Goal: Transaction & Acquisition: Purchase product/service

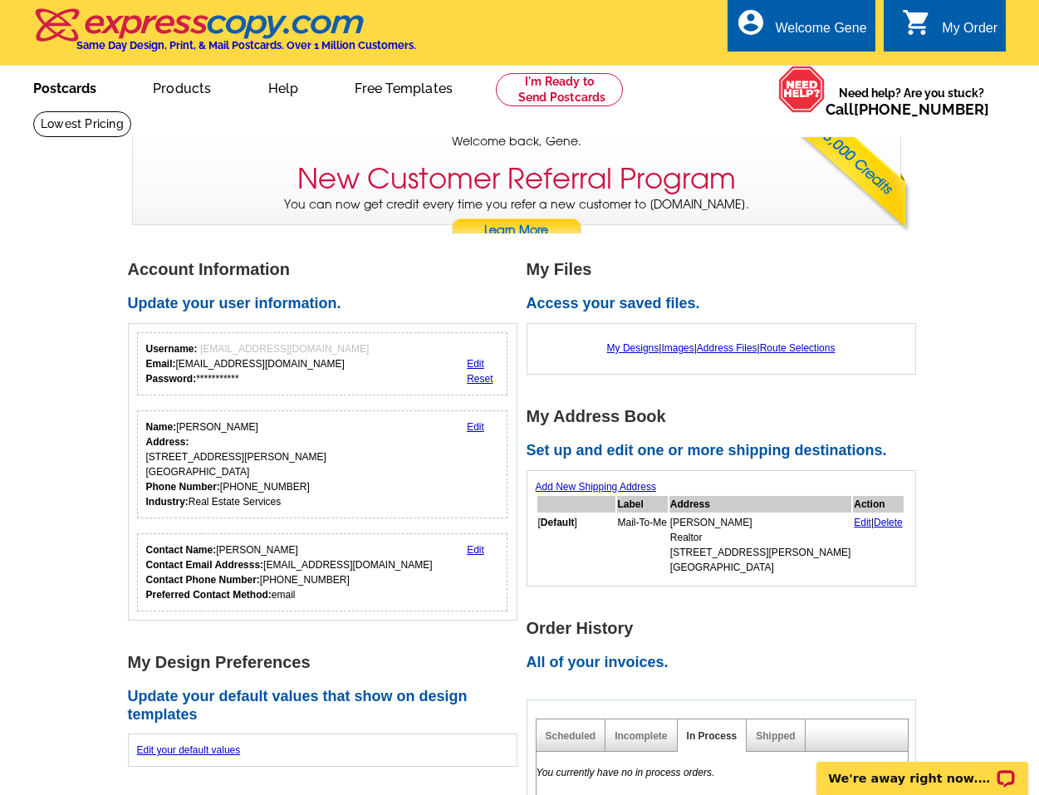
click at [62, 89] on link "Postcards" at bounding box center [65, 86] width 116 height 39
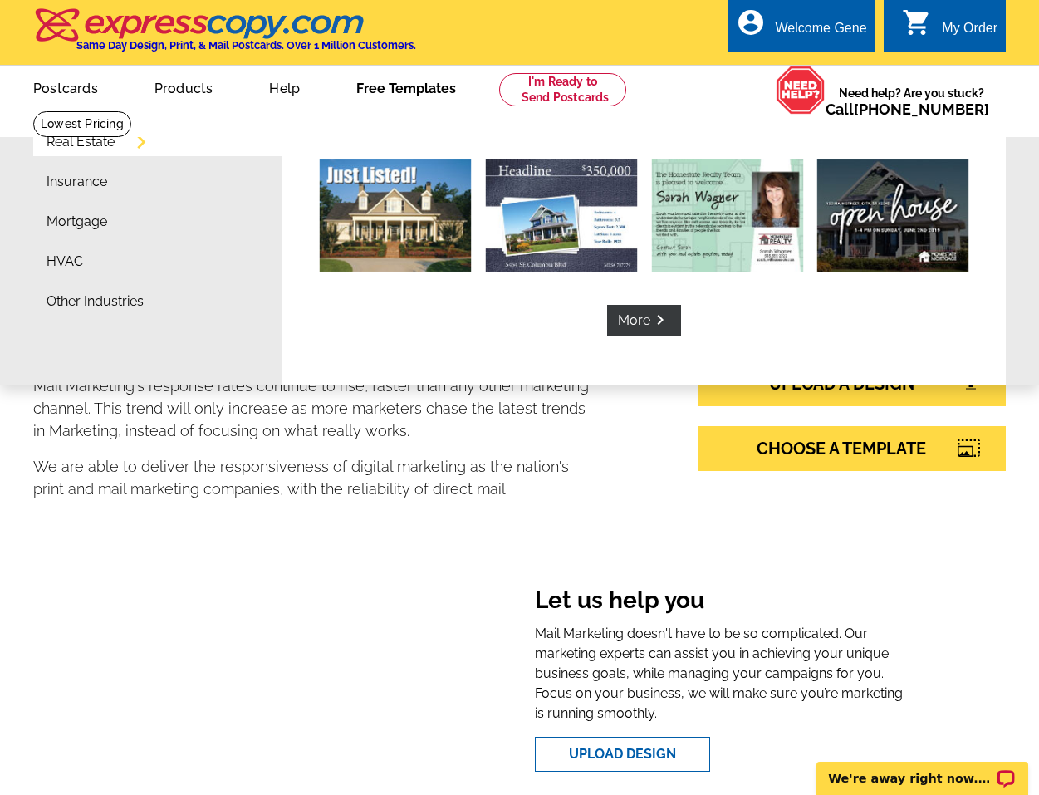
click at [379, 93] on link "Free Templates" at bounding box center [406, 86] width 153 height 39
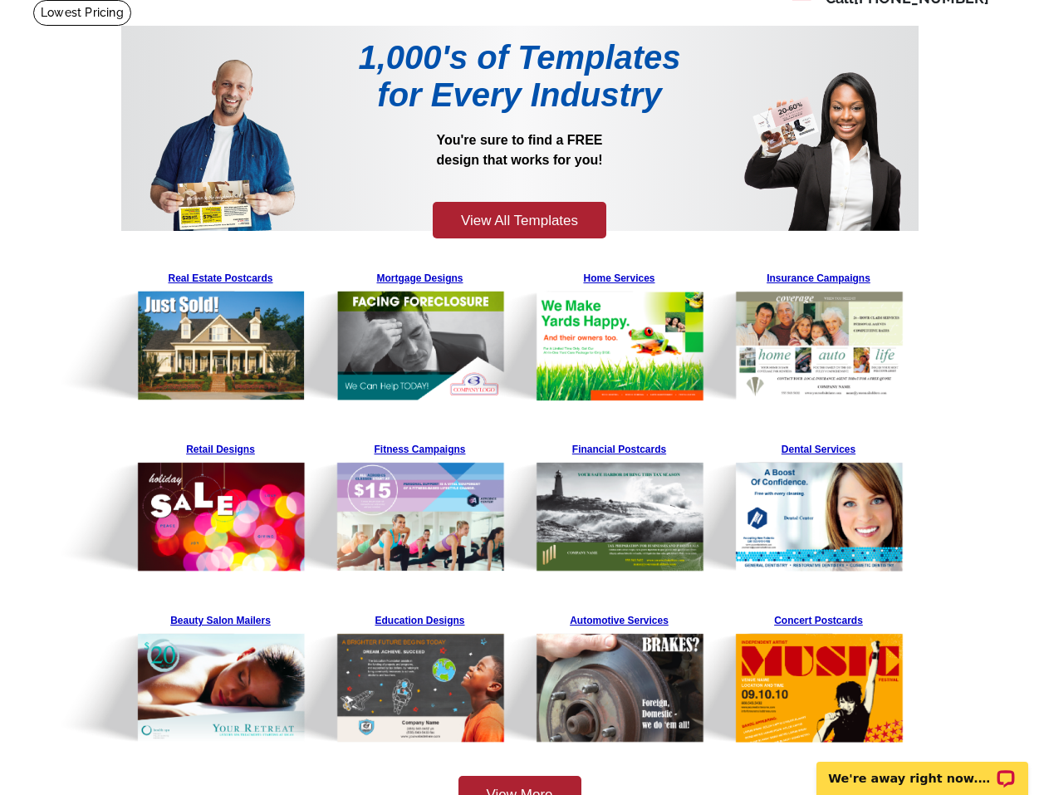
scroll to position [115, 0]
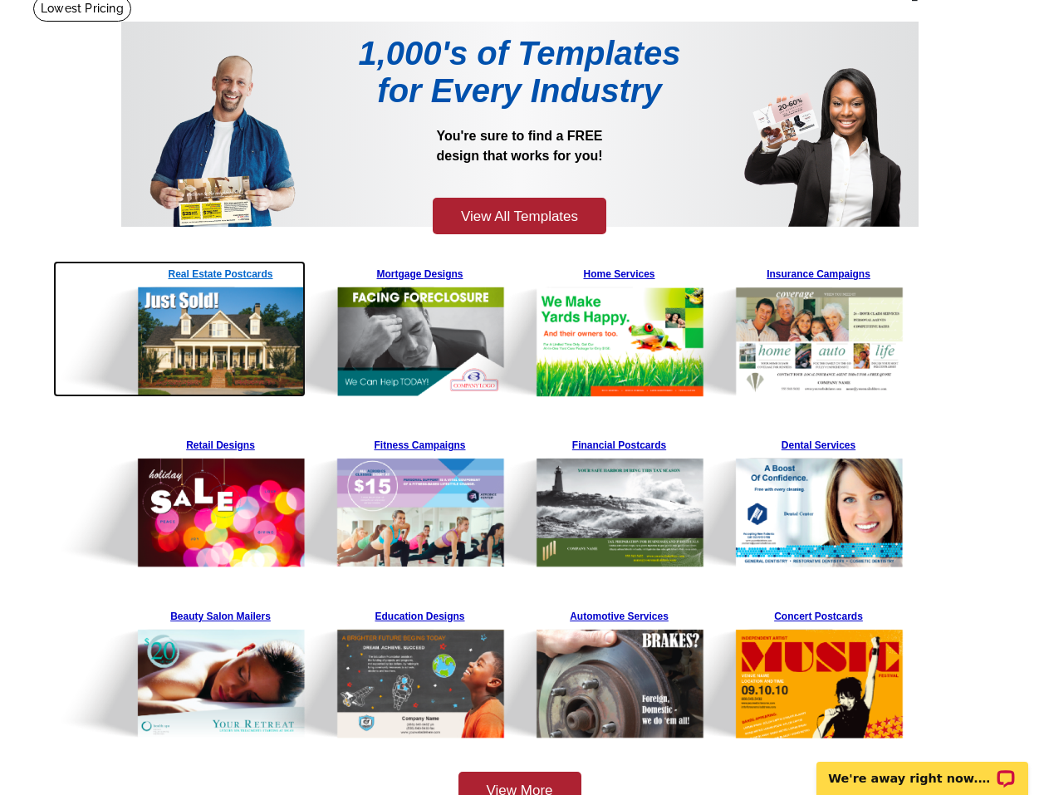
click at [247, 274] on img at bounding box center [179, 329] width 253 height 136
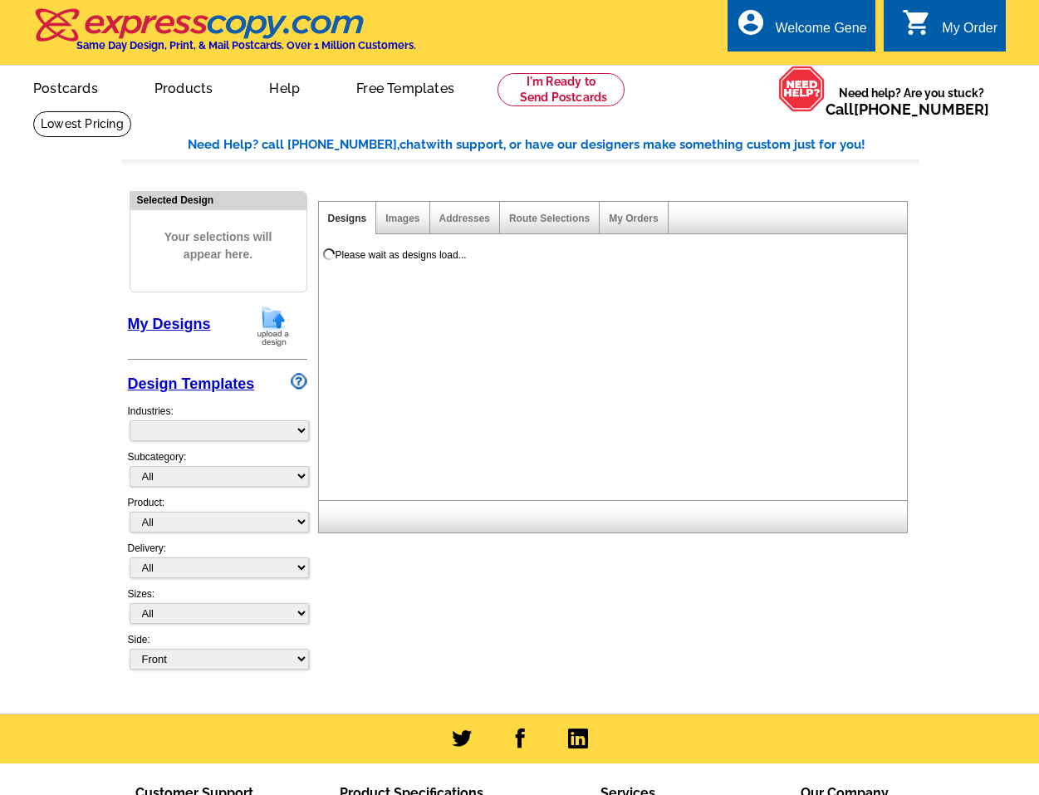
select select "785"
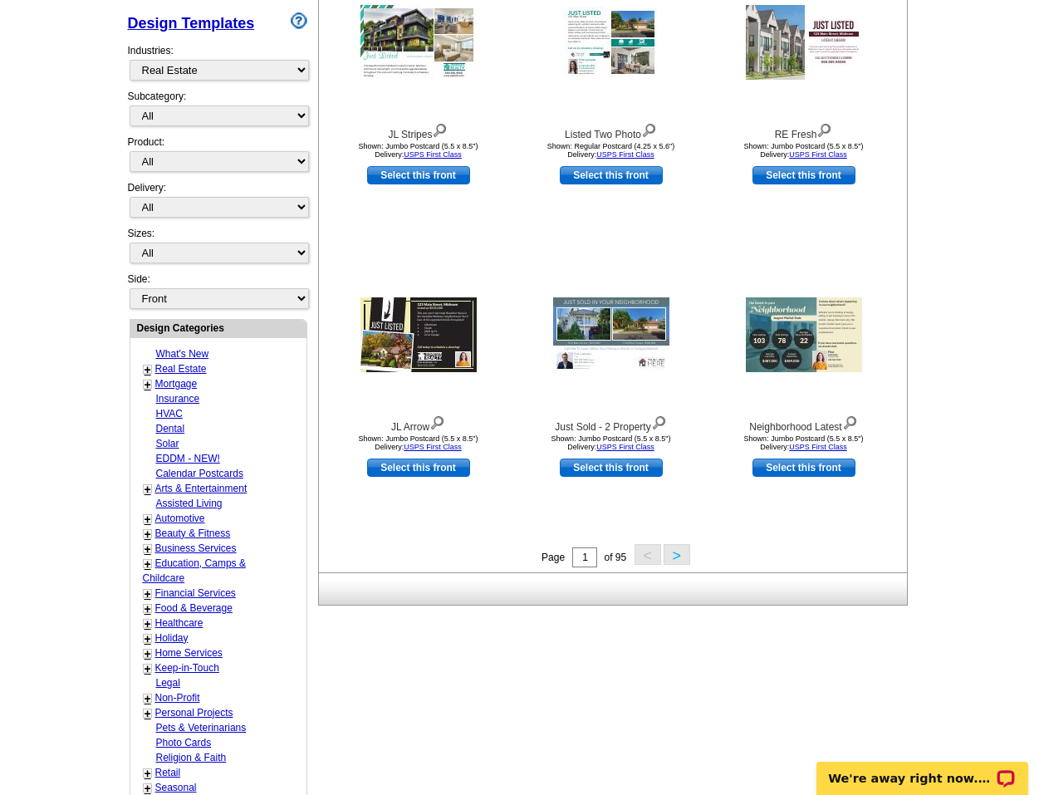
scroll to position [362, 0]
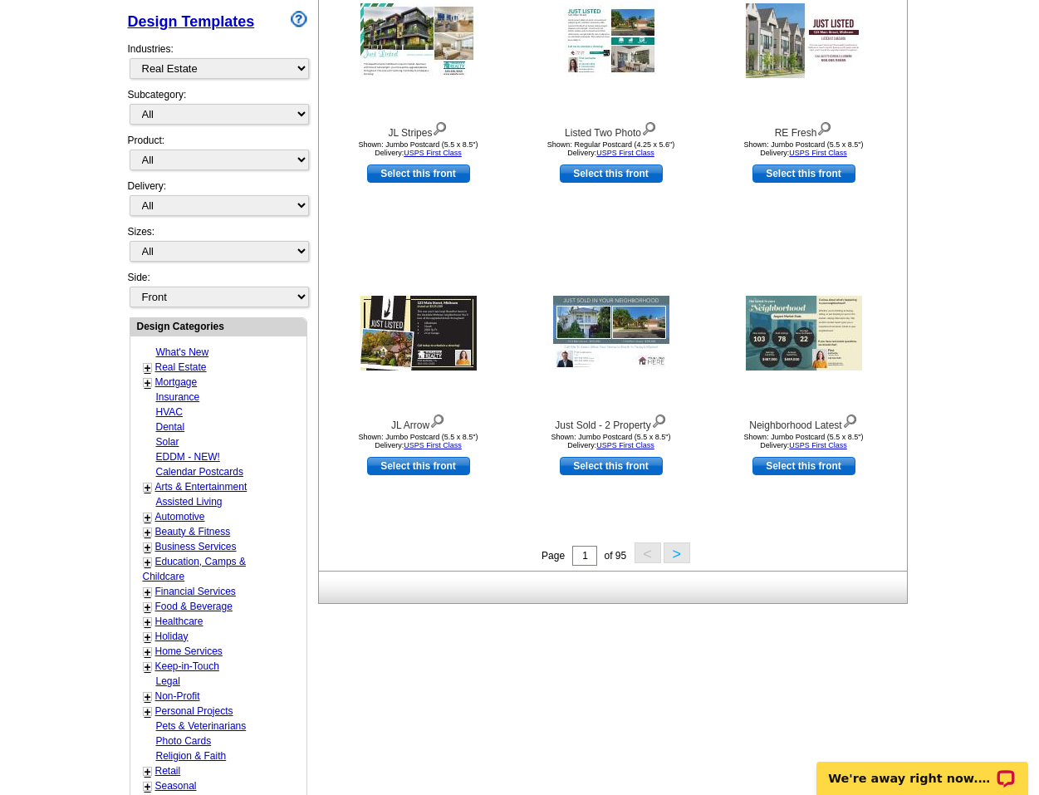
click at [178, 366] on link "Real Estate" at bounding box center [181, 367] width 52 height 12
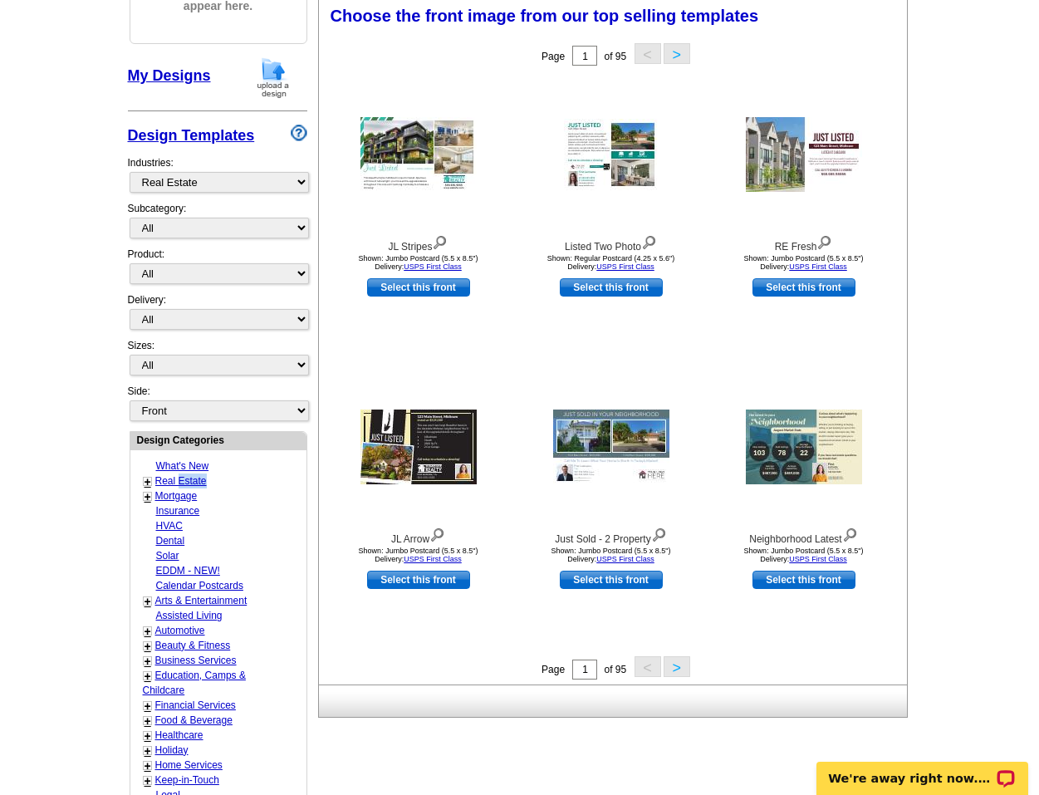
scroll to position [246, 0]
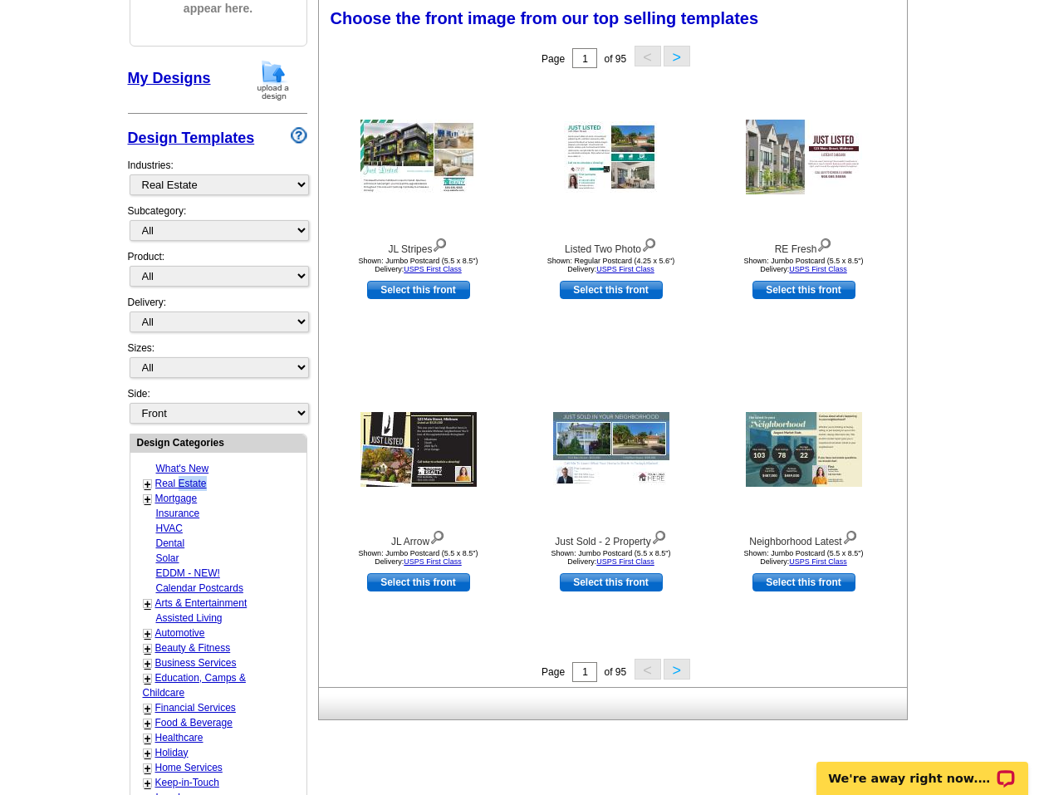
click at [678, 670] on button ">" at bounding box center [677, 669] width 27 height 21
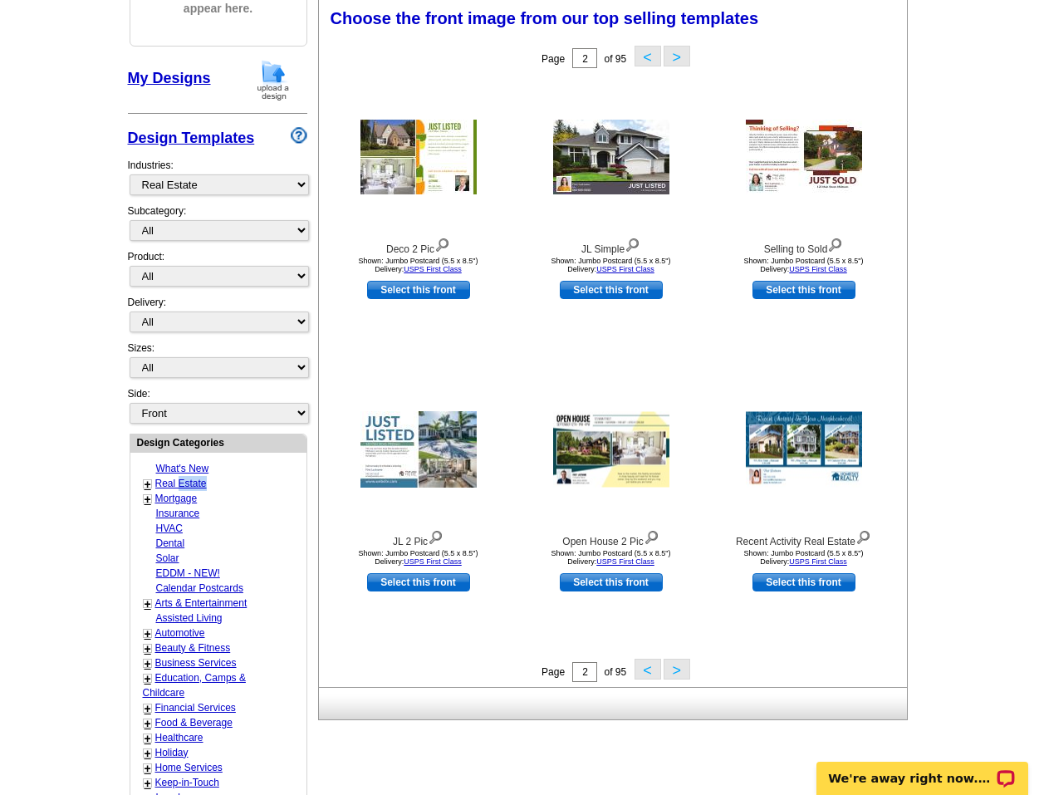
click at [677, 668] on button ">" at bounding box center [677, 669] width 27 height 21
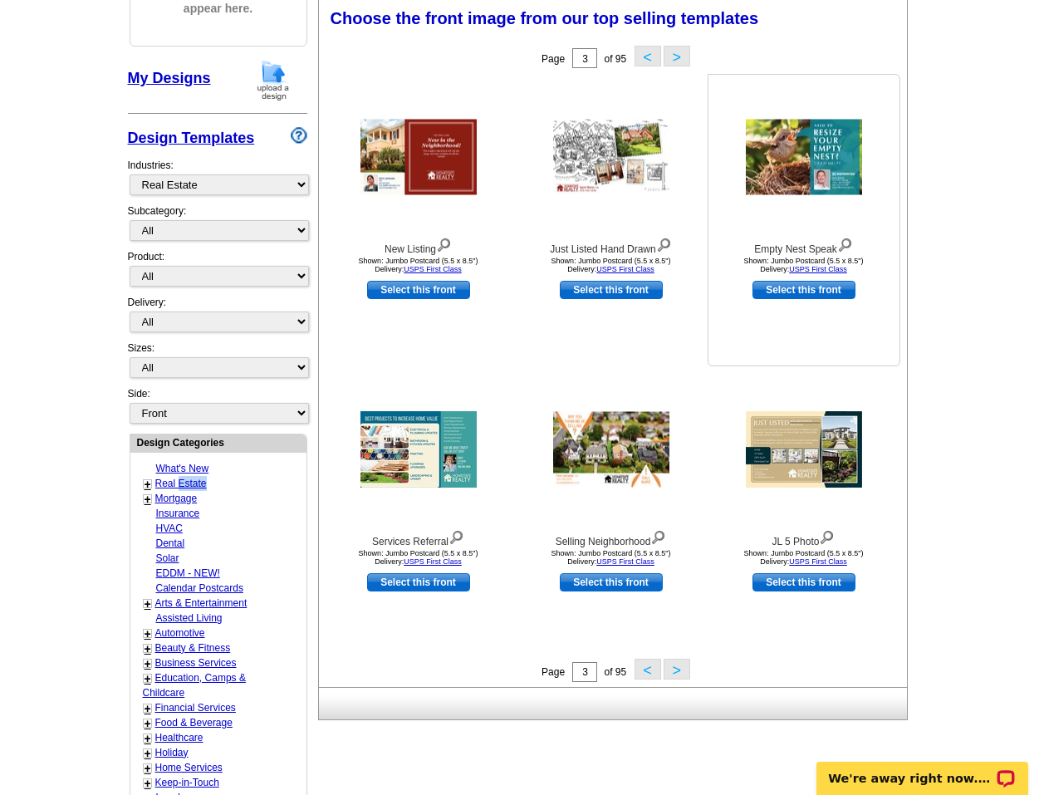
click at [844, 246] on img at bounding box center [845, 243] width 16 height 18
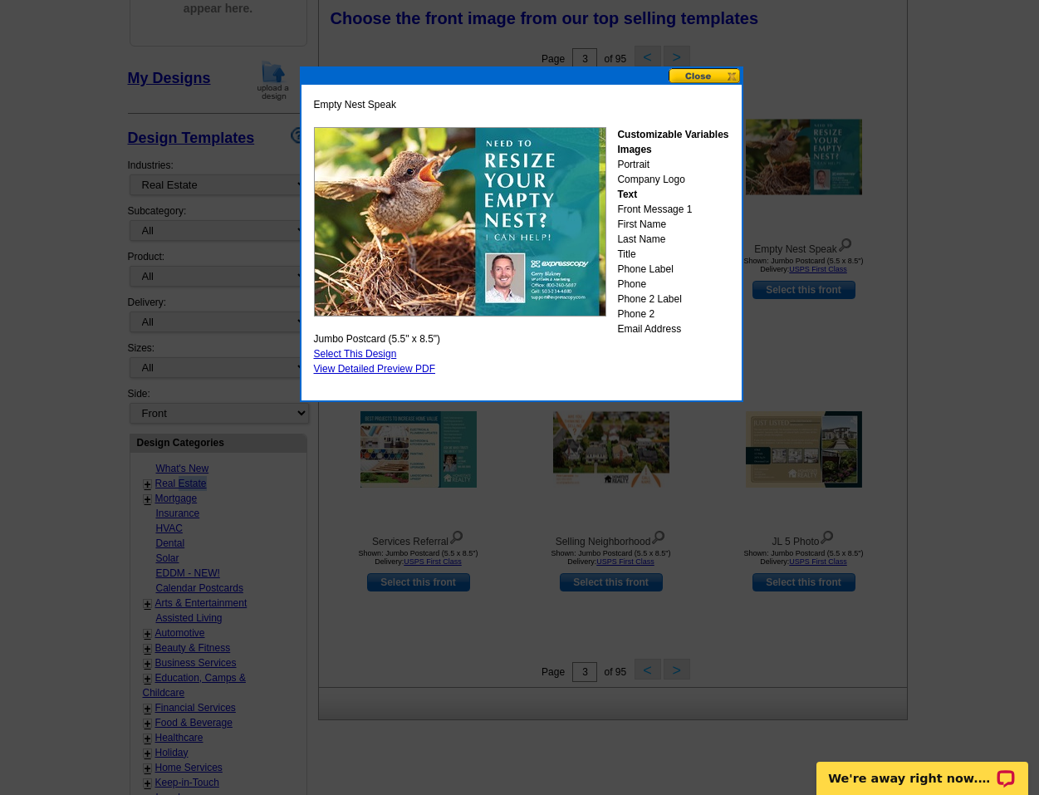
click at [698, 74] on button at bounding box center [705, 76] width 73 height 16
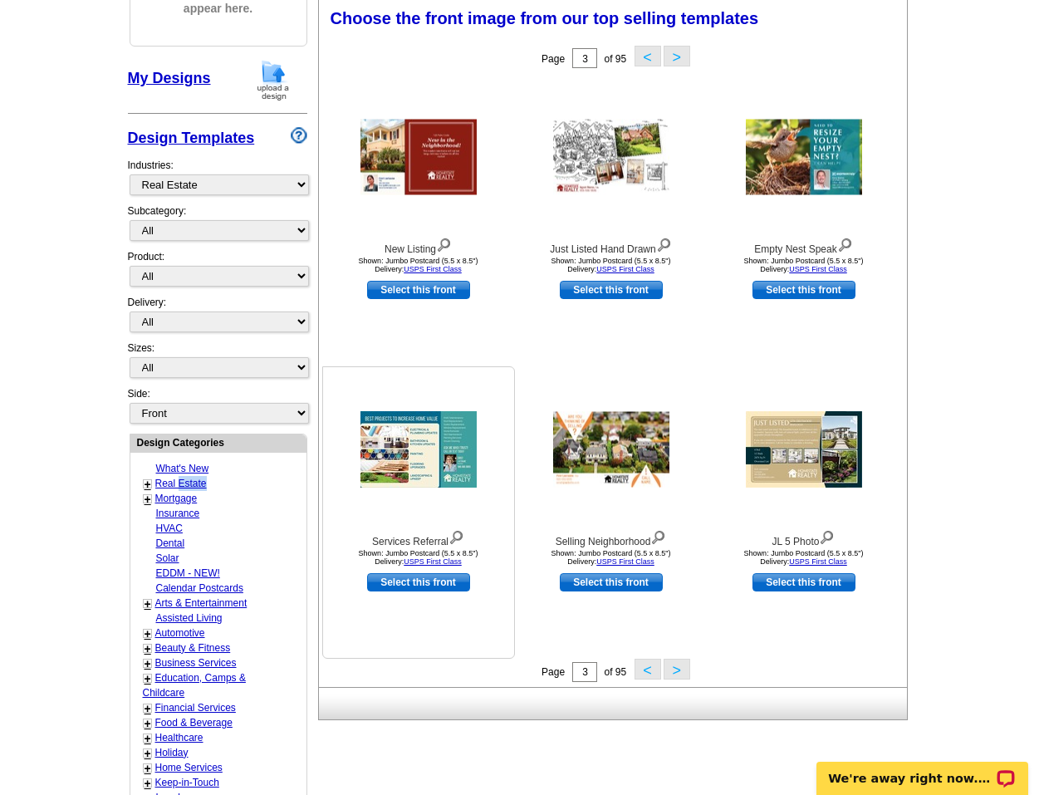
click at [459, 538] on img at bounding box center [457, 536] width 16 height 18
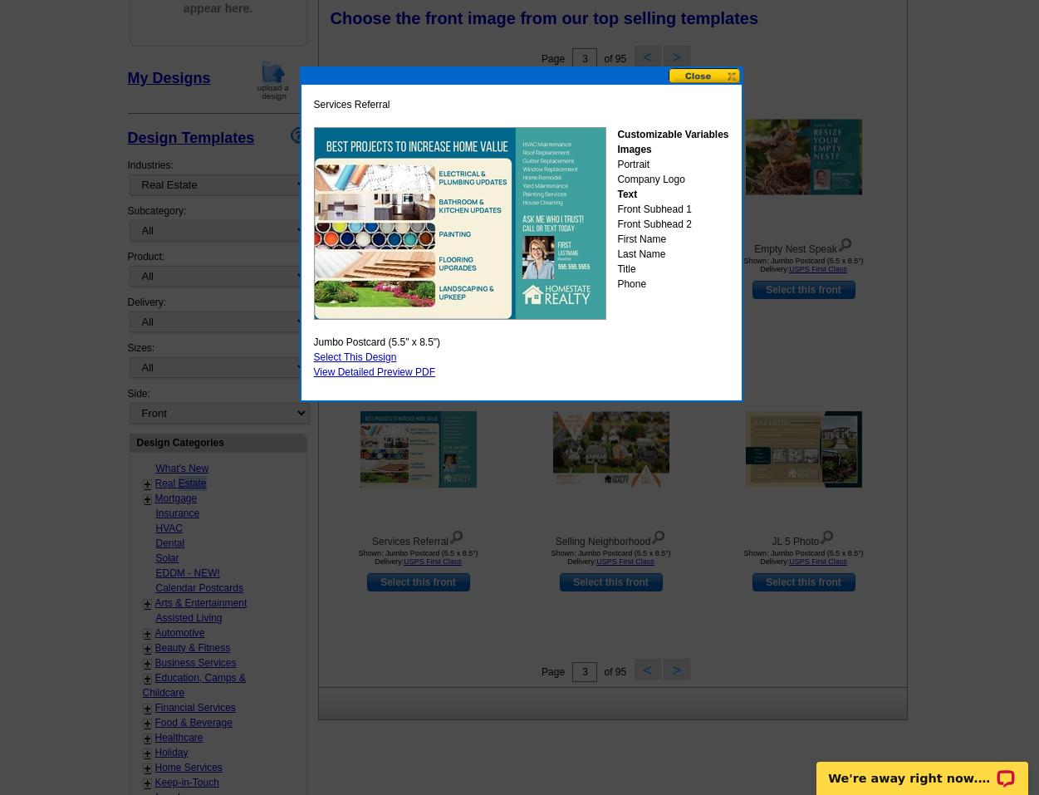
click at [701, 78] on button at bounding box center [705, 76] width 73 height 16
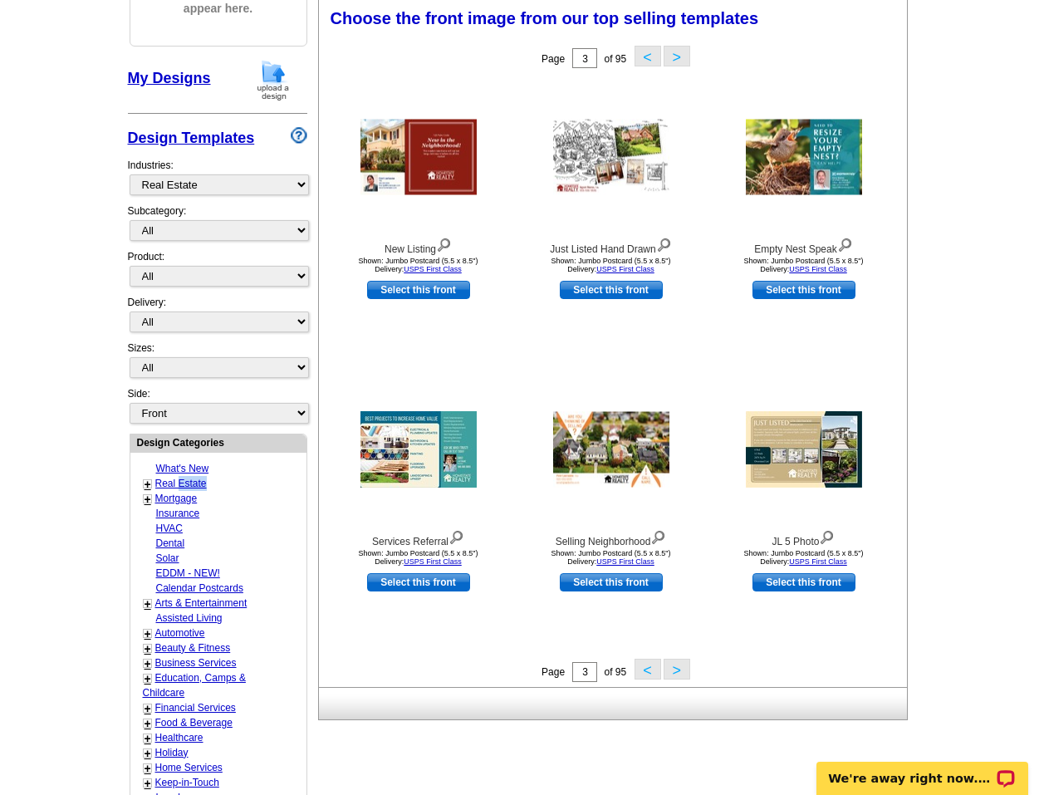
click at [673, 667] on button ">" at bounding box center [677, 669] width 27 height 21
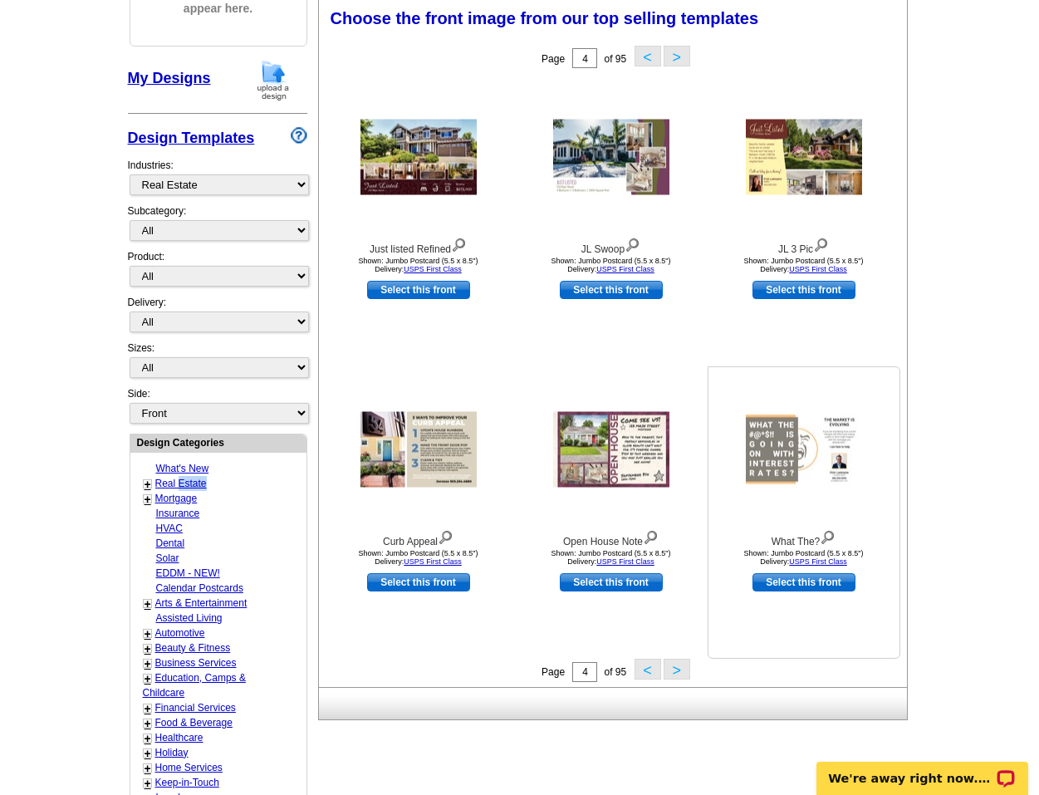
click at [835, 531] on img at bounding box center [828, 536] width 16 height 18
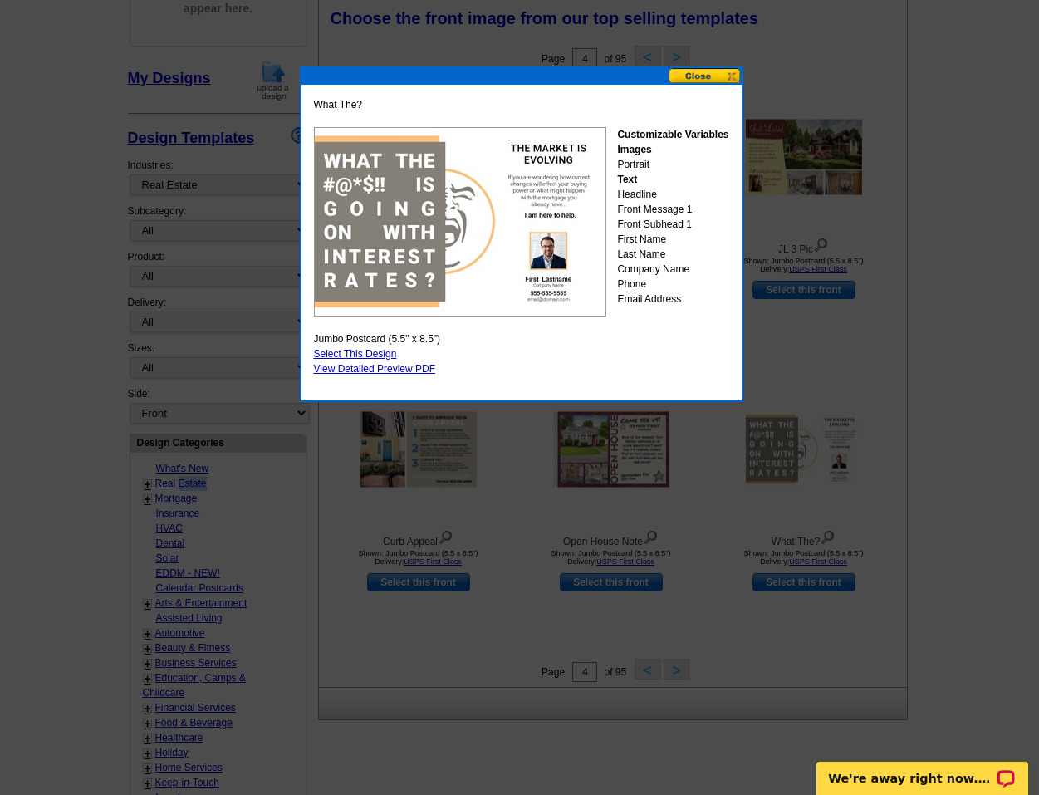
click at [691, 70] on button at bounding box center [705, 76] width 73 height 16
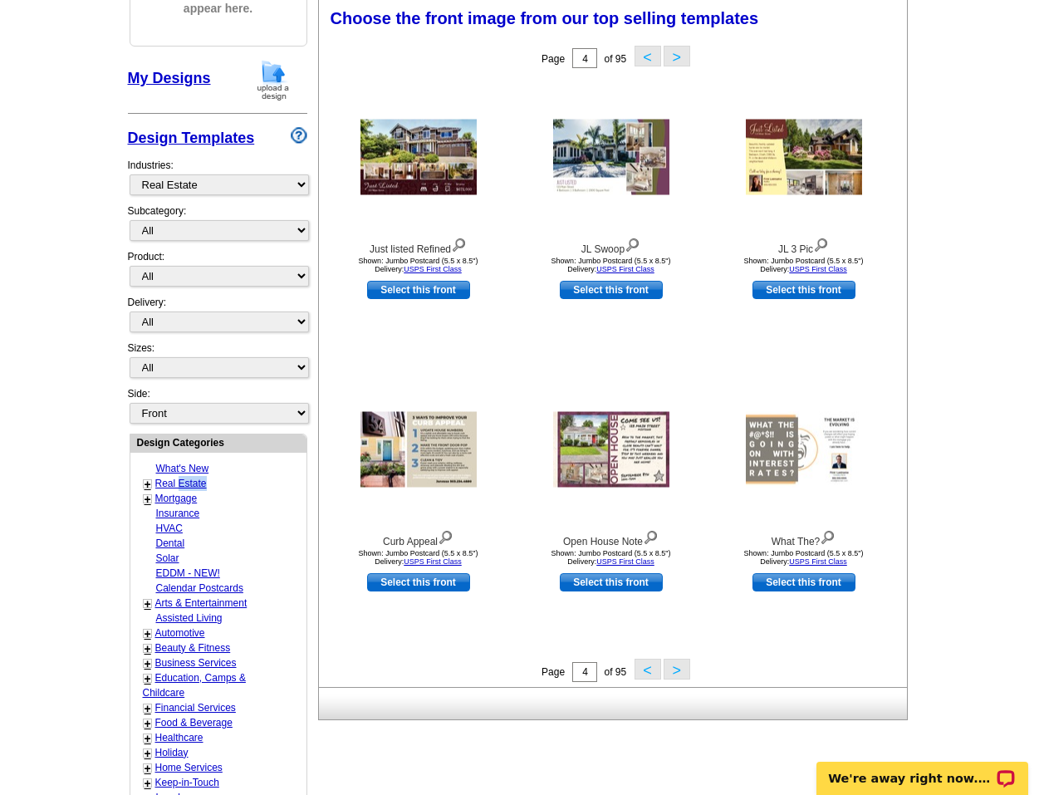
click at [684, 667] on button ">" at bounding box center [677, 669] width 27 height 21
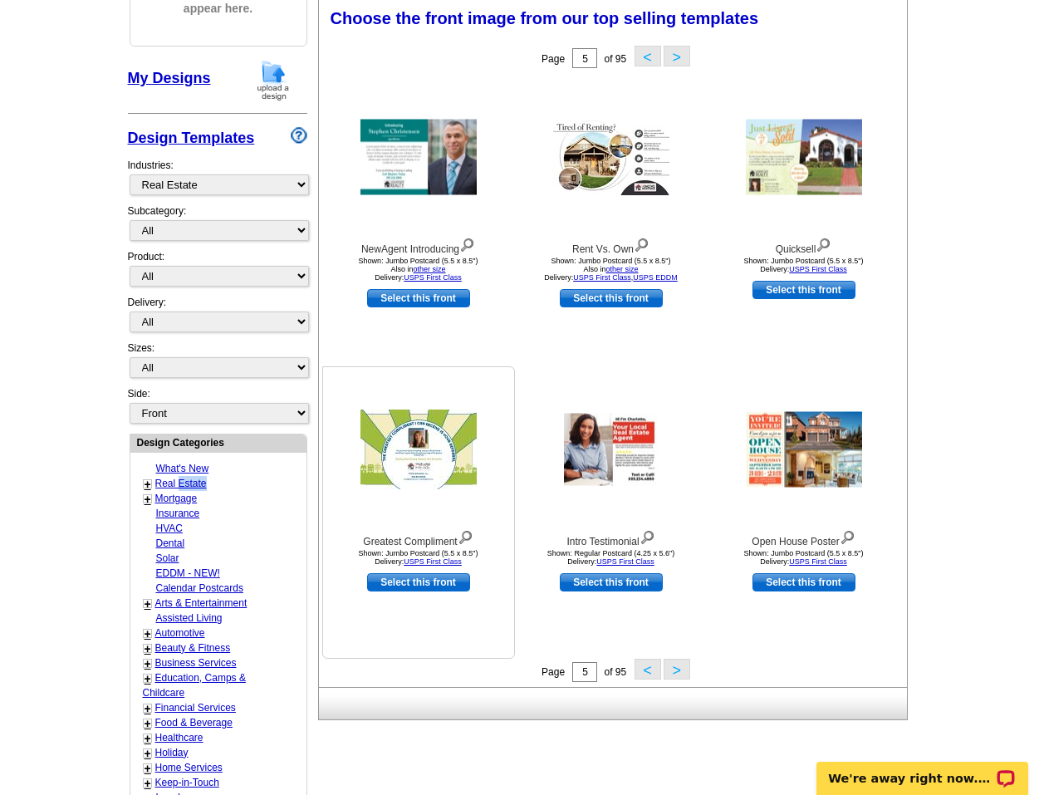
click at [470, 536] on img at bounding box center [466, 536] width 16 height 18
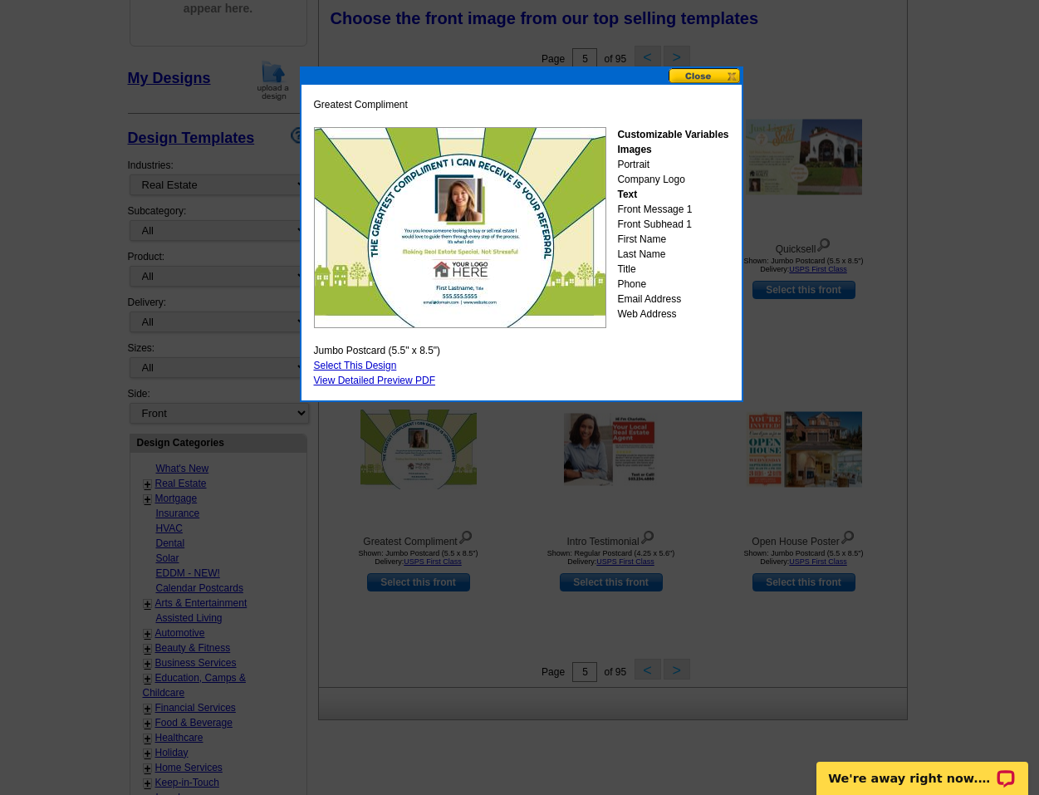
click at [366, 365] on link "Select This Design" at bounding box center [355, 366] width 83 height 12
select select "2"
select select "back"
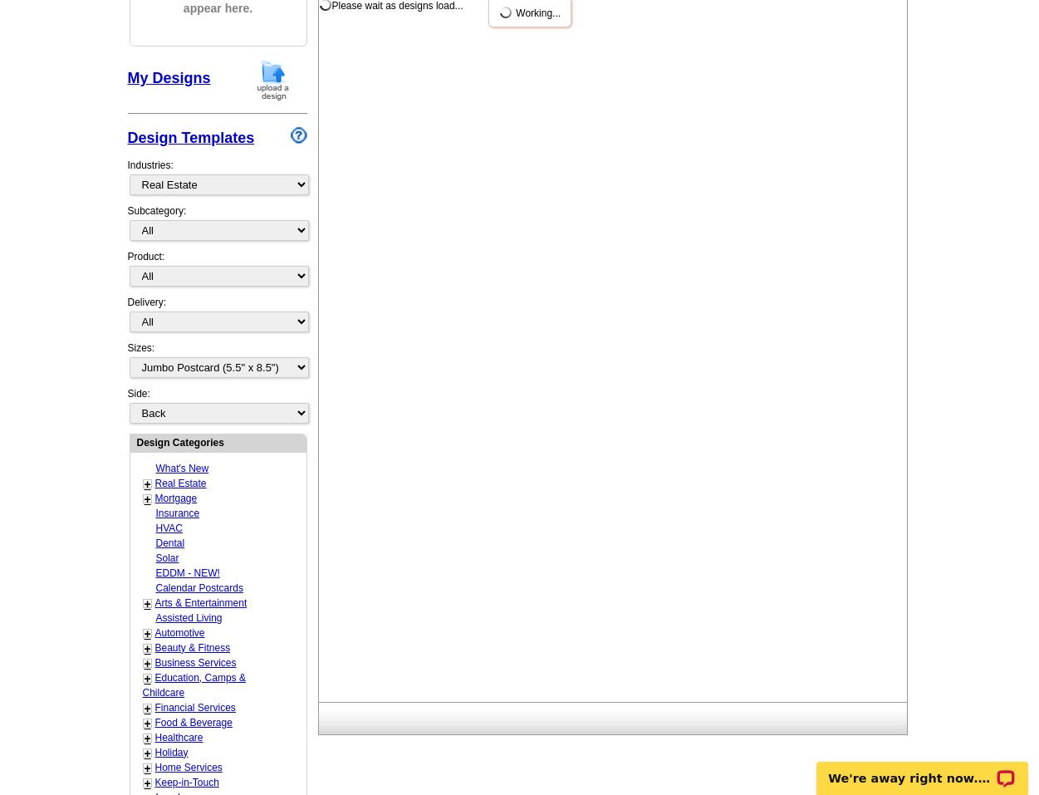
scroll to position [0, 0]
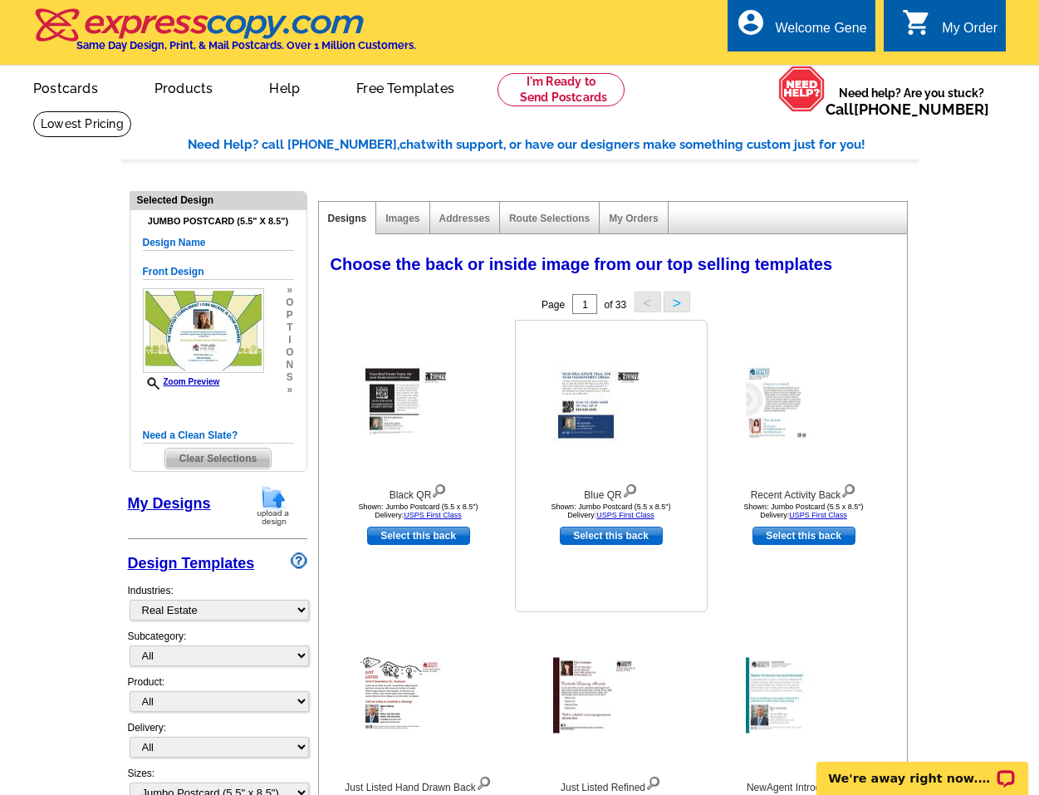
click at [633, 493] on img at bounding box center [630, 489] width 16 height 18
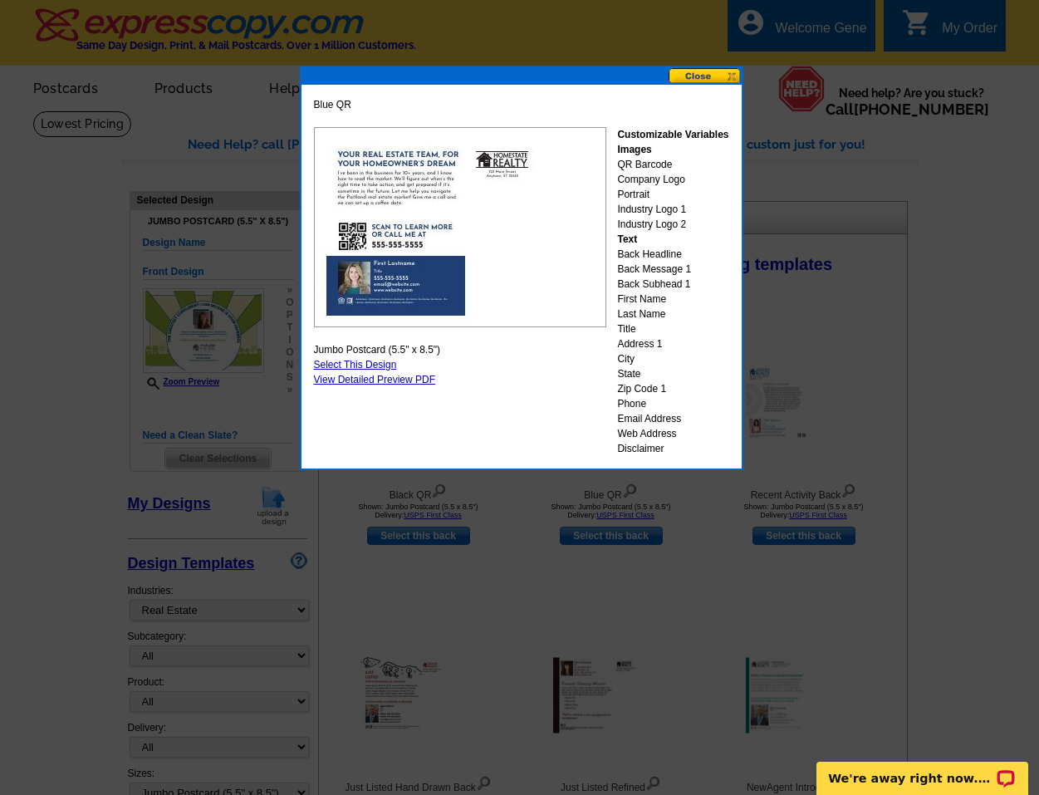
click at [729, 74] on button at bounding box center [705, 76] width 73 height 16
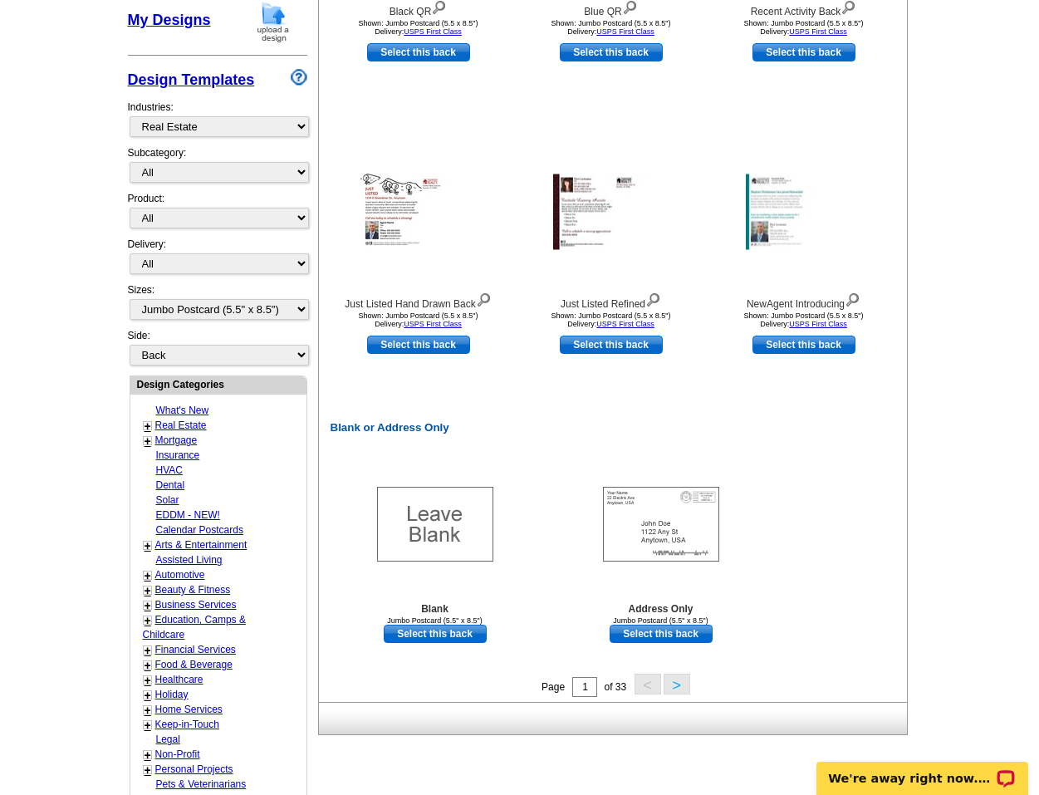
scroll to position [504, 0]
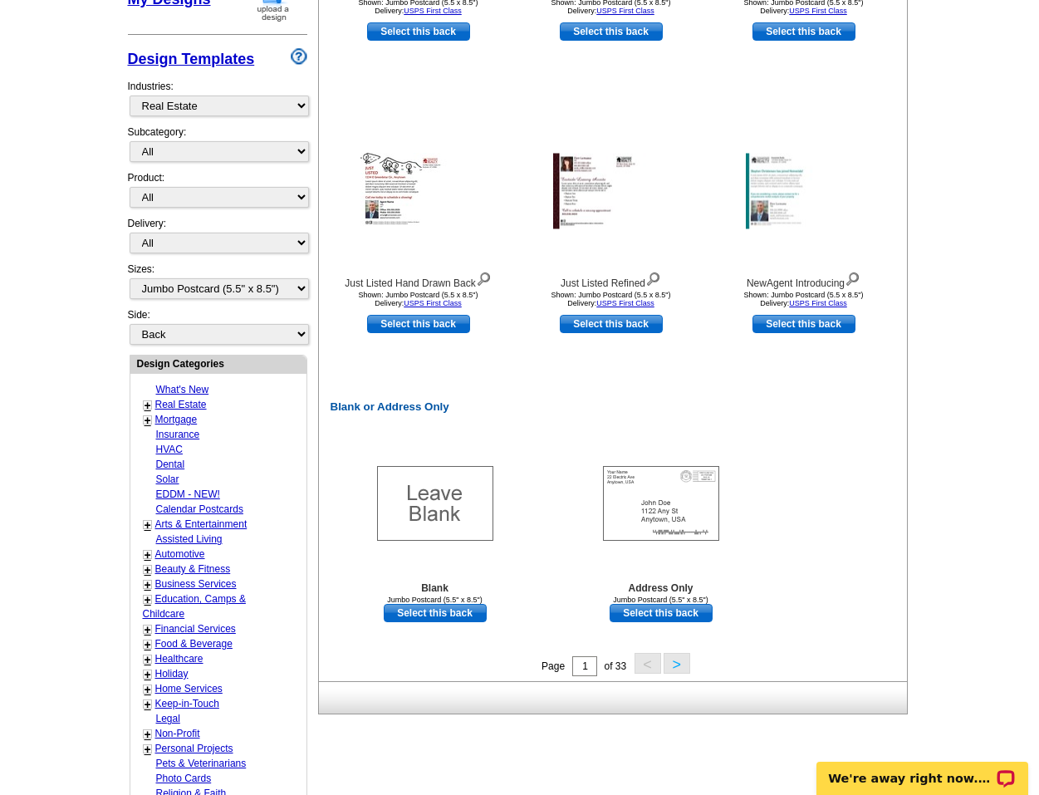
click at [675, 660] on button ">" at bounding box center [677, 663] width 27 height 21
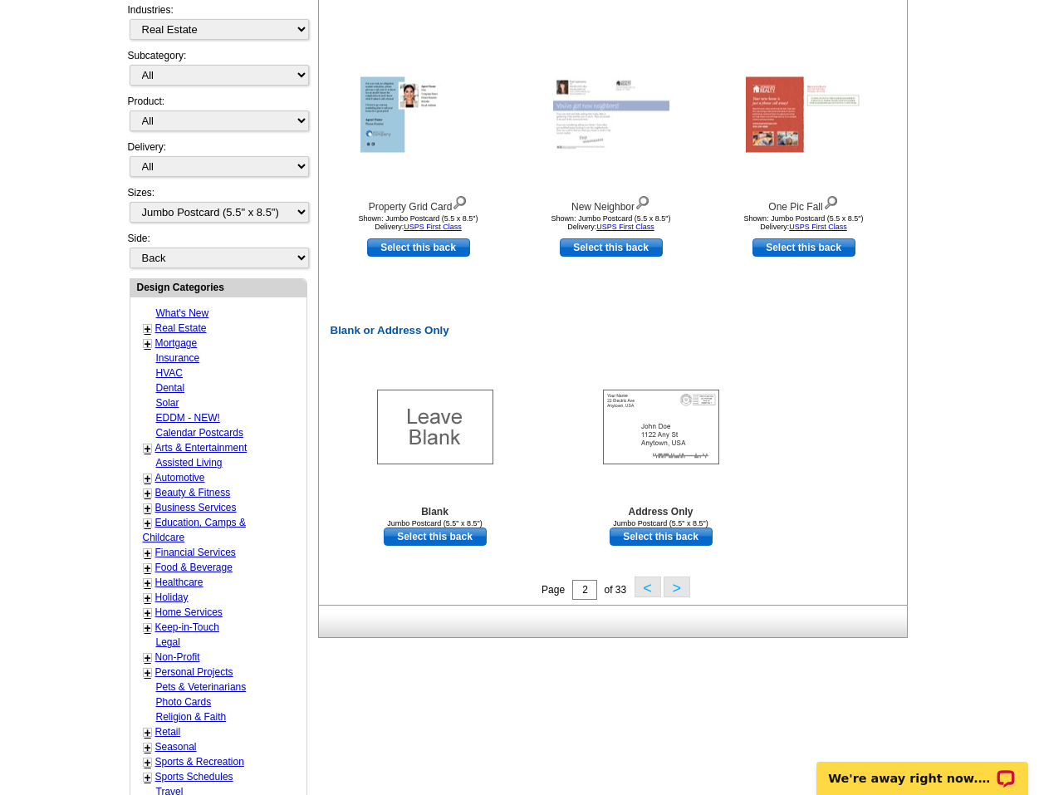
scroll to position [612, 0]
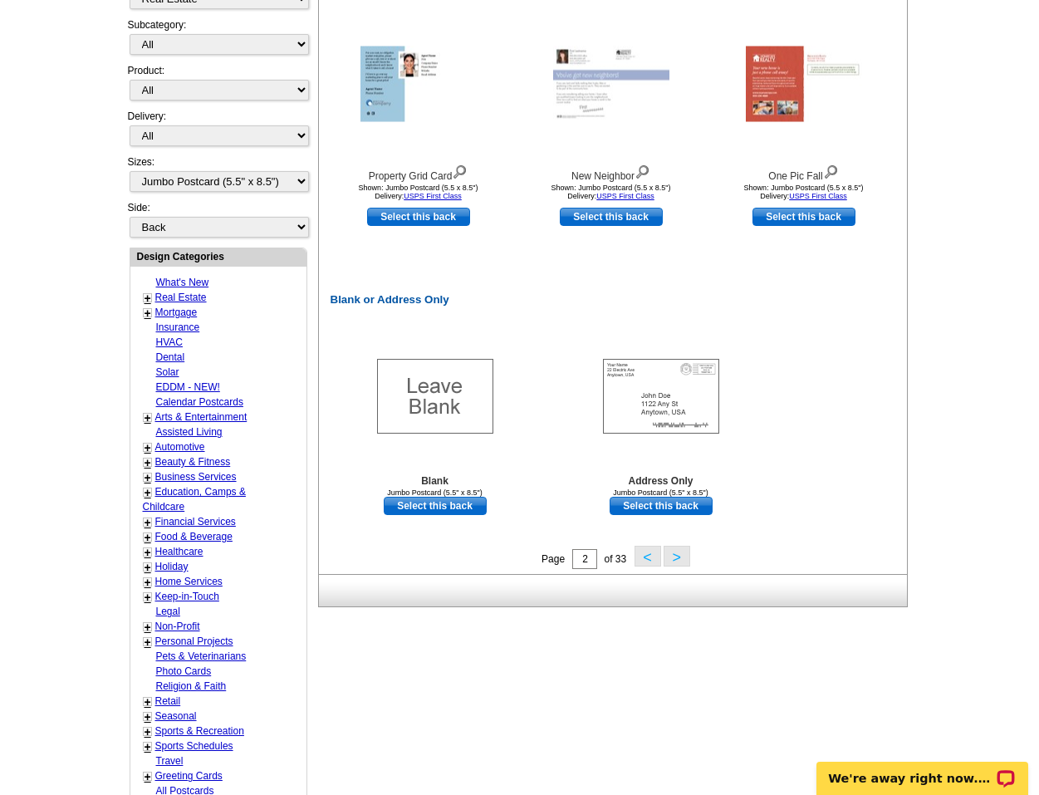
click at [685, 557] on button ">" at bounding box center [677, 556] width 27 height 21
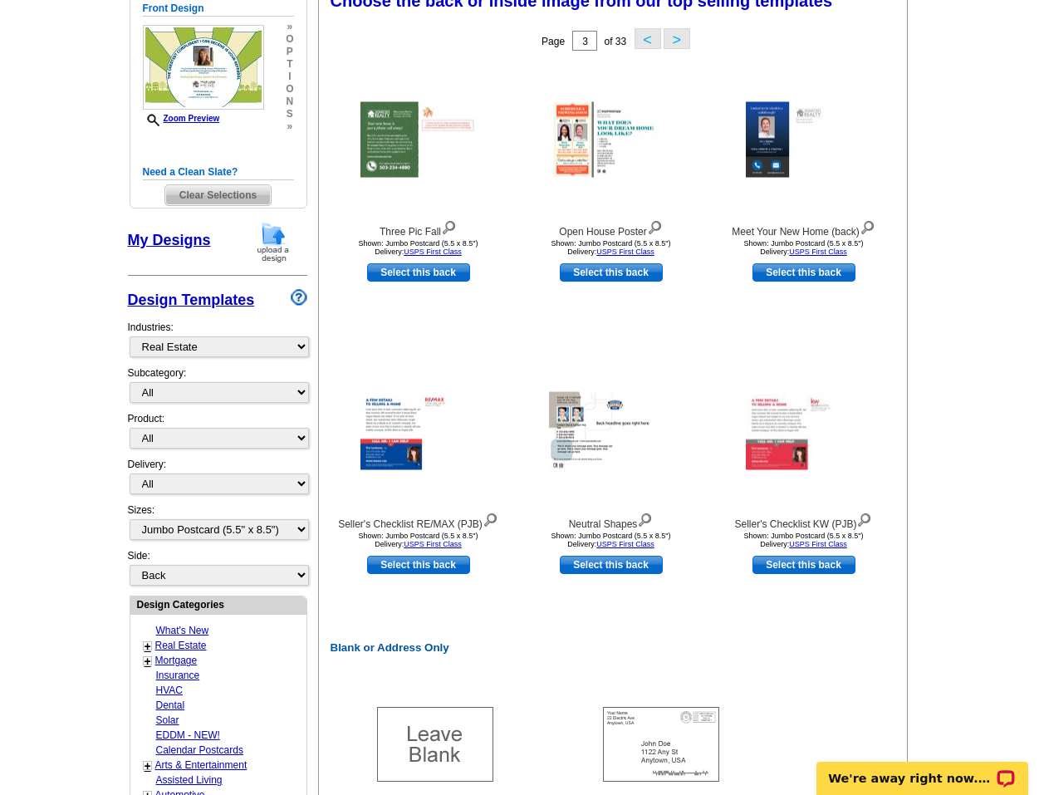
scroll to position [246, 0]
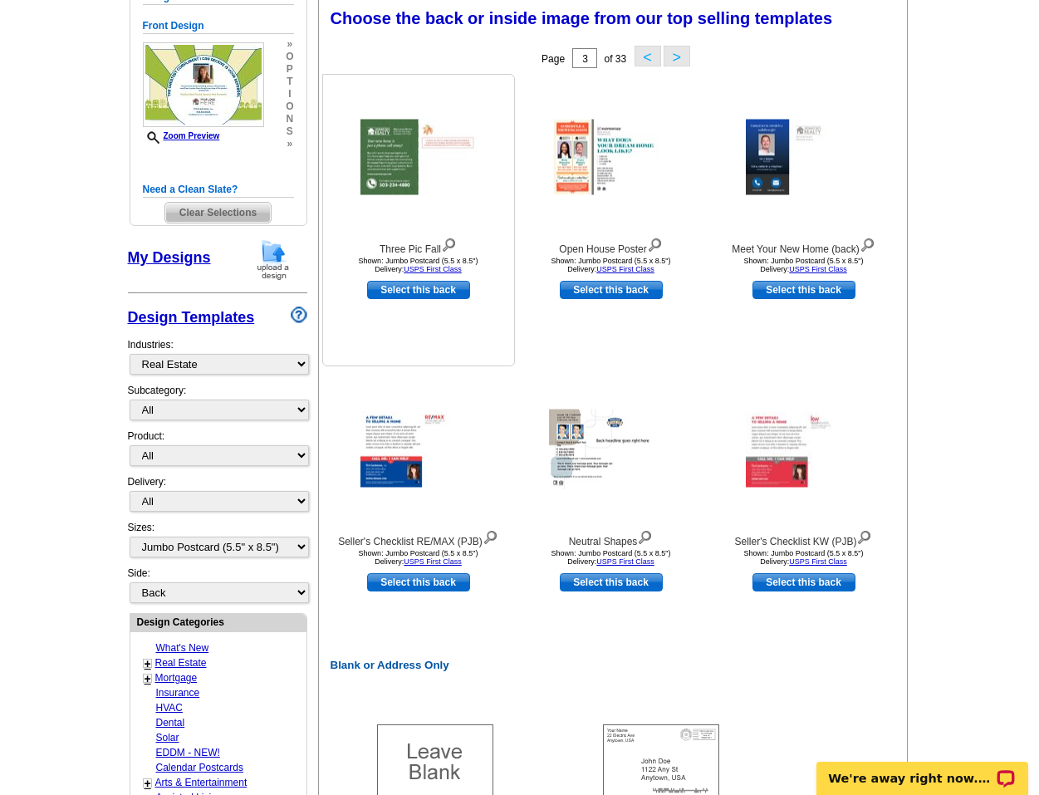
click at [444, 248] on img at bounding box center [449, 243] width 16 height 18
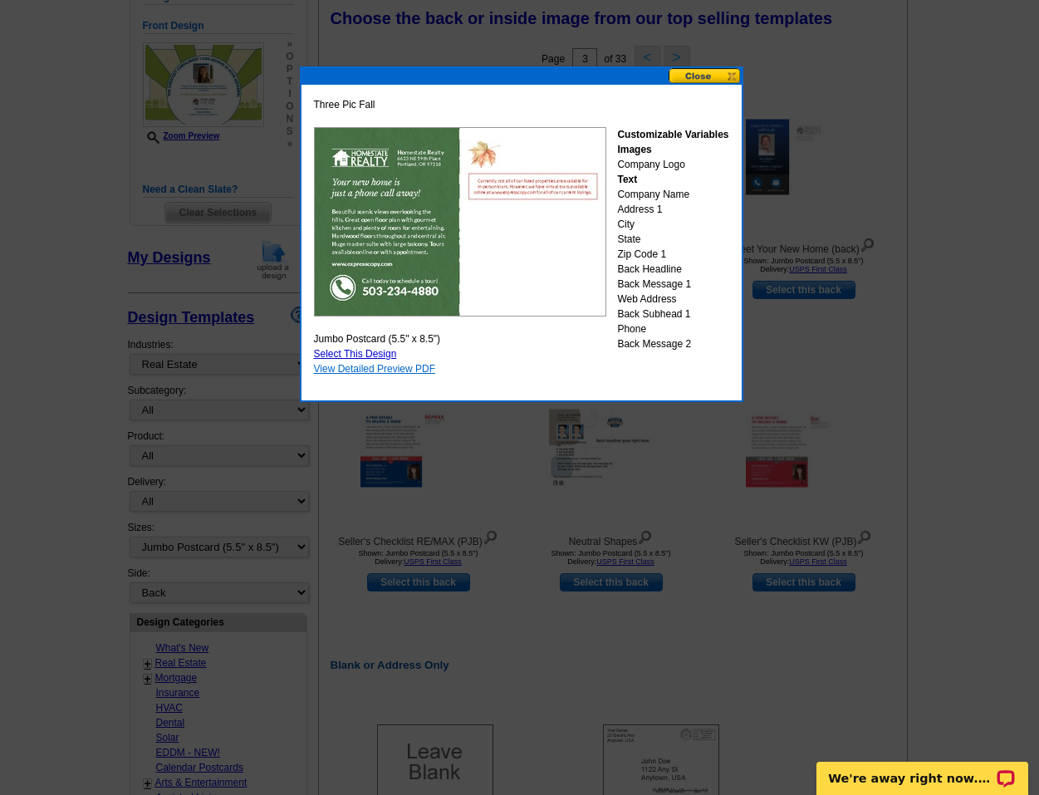
click at [423, 370] on link "View Detailed Preview PDF" at bounding box center [375, 369] width 122 height 12
click at [700, 74] on button at bounding box center [705, 76] width 73 height 16
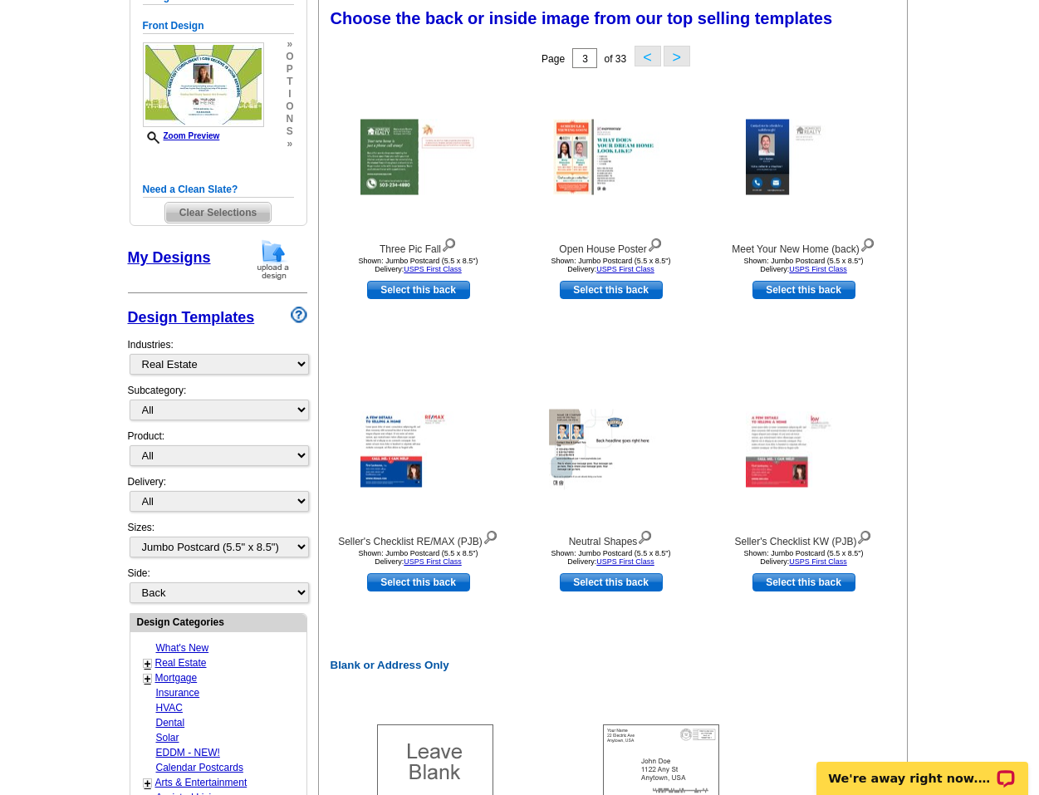
scroll to position [250, 0]
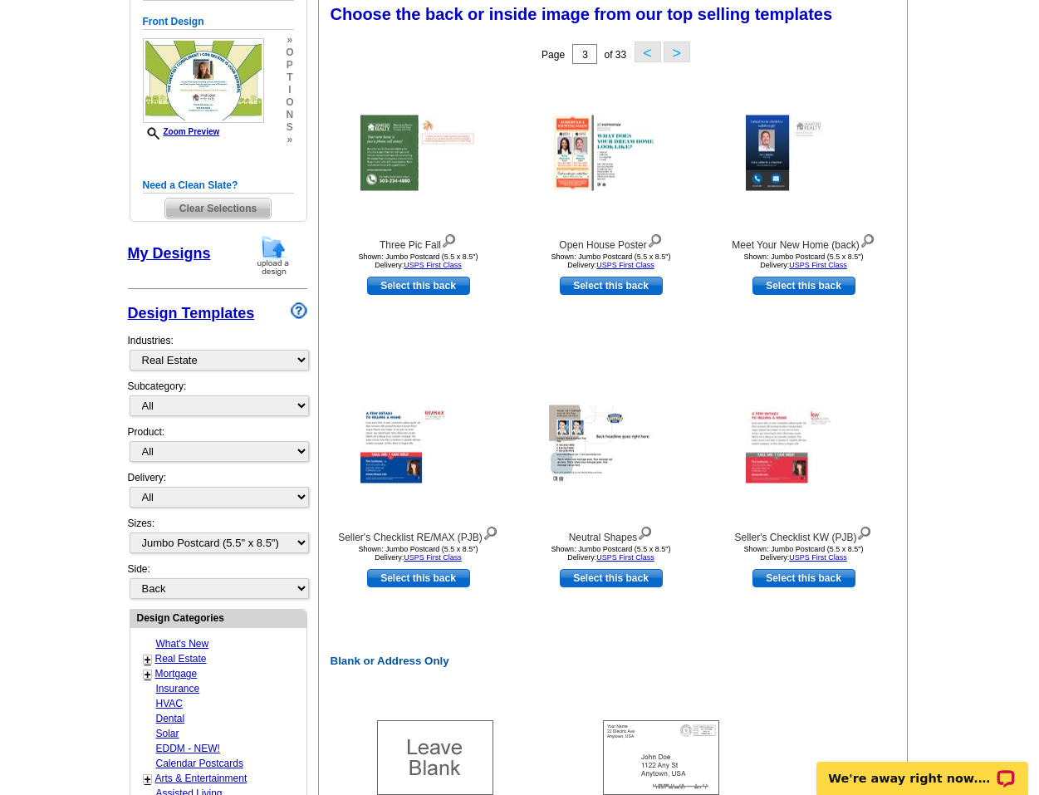
click at [1034, 427] on main "Need Help? call 800-260-5887, chat with support, or have our designers make som…" at bounding box center [519, 567] width 1039 height 1415
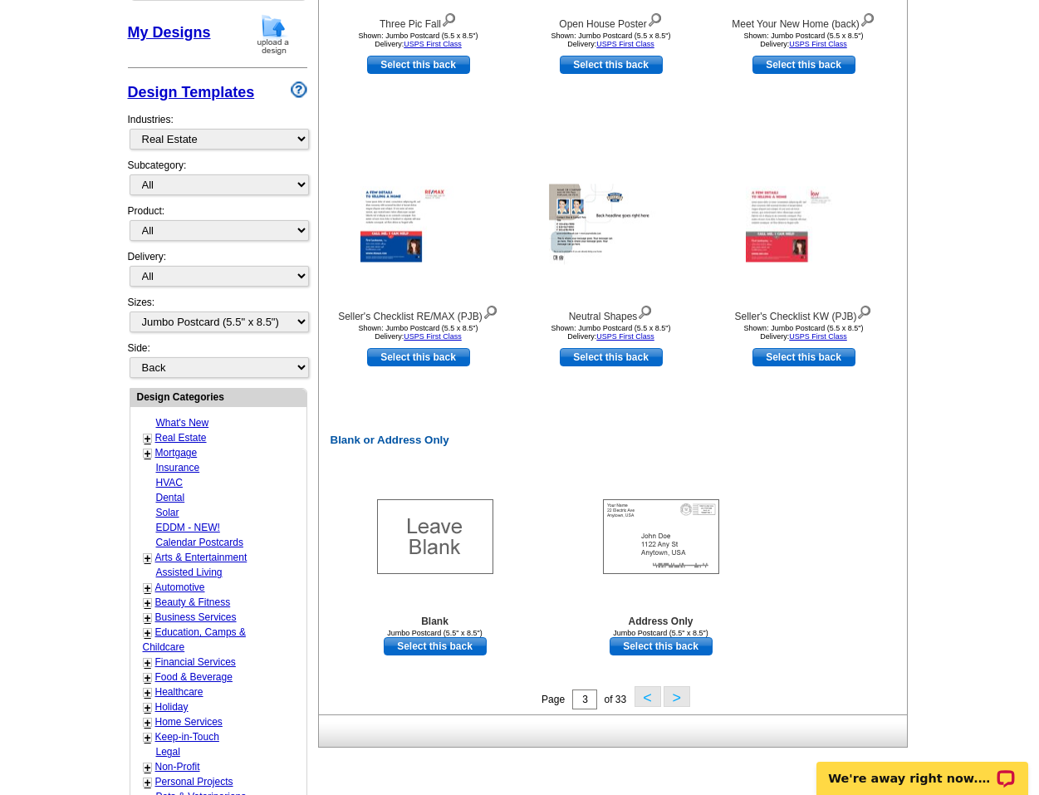
scroll to position [521, 0]
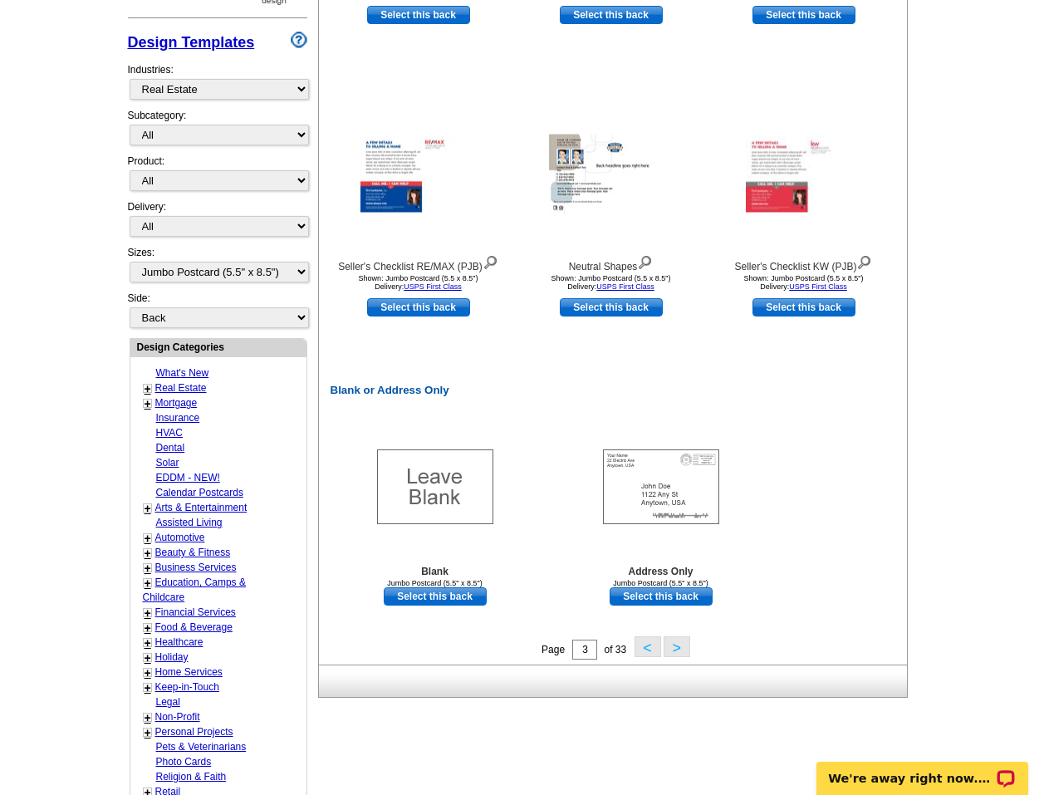
click at [680, 650] on button ">" at bounding box center [677, 646] width 27 height 21
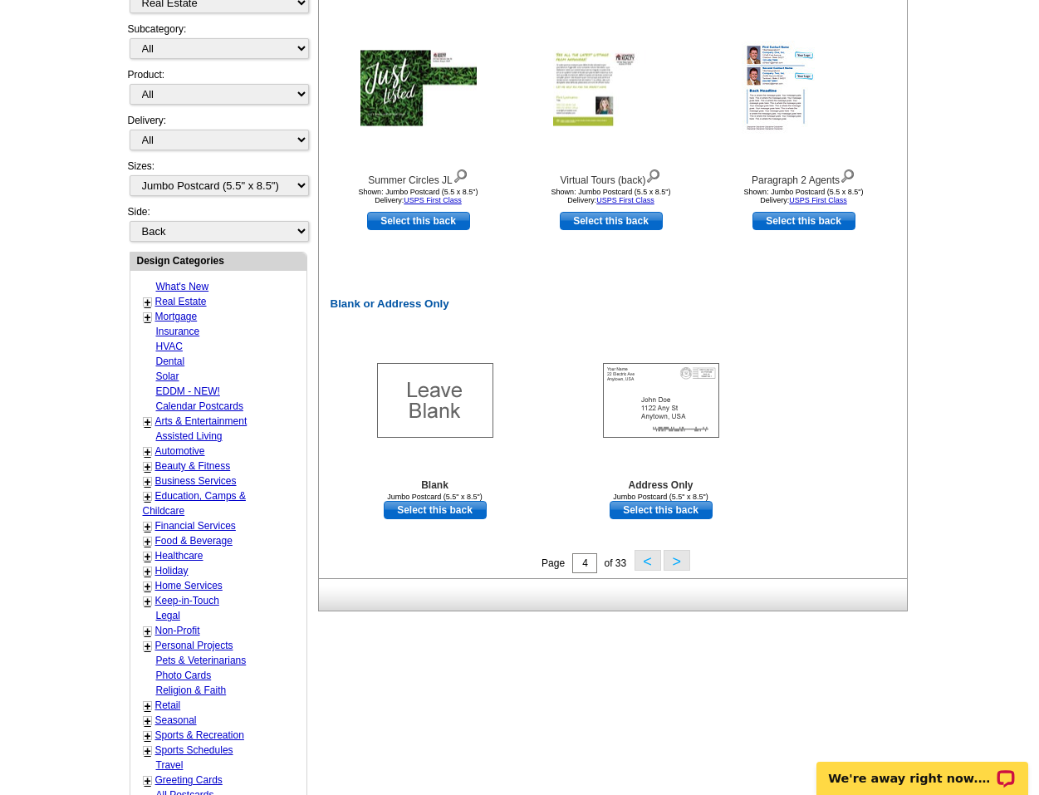
scroll to position [612, 0]
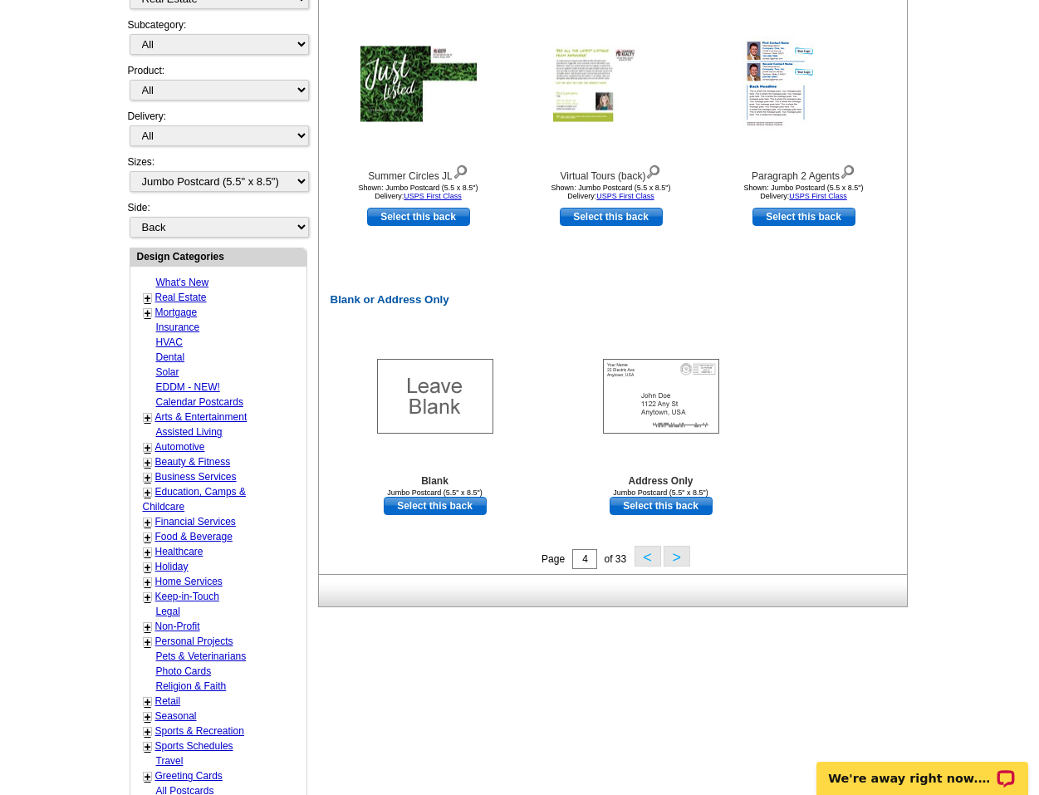
click at [681, 551] on button ">" at bounding box center [677, 556] width 27 height 21
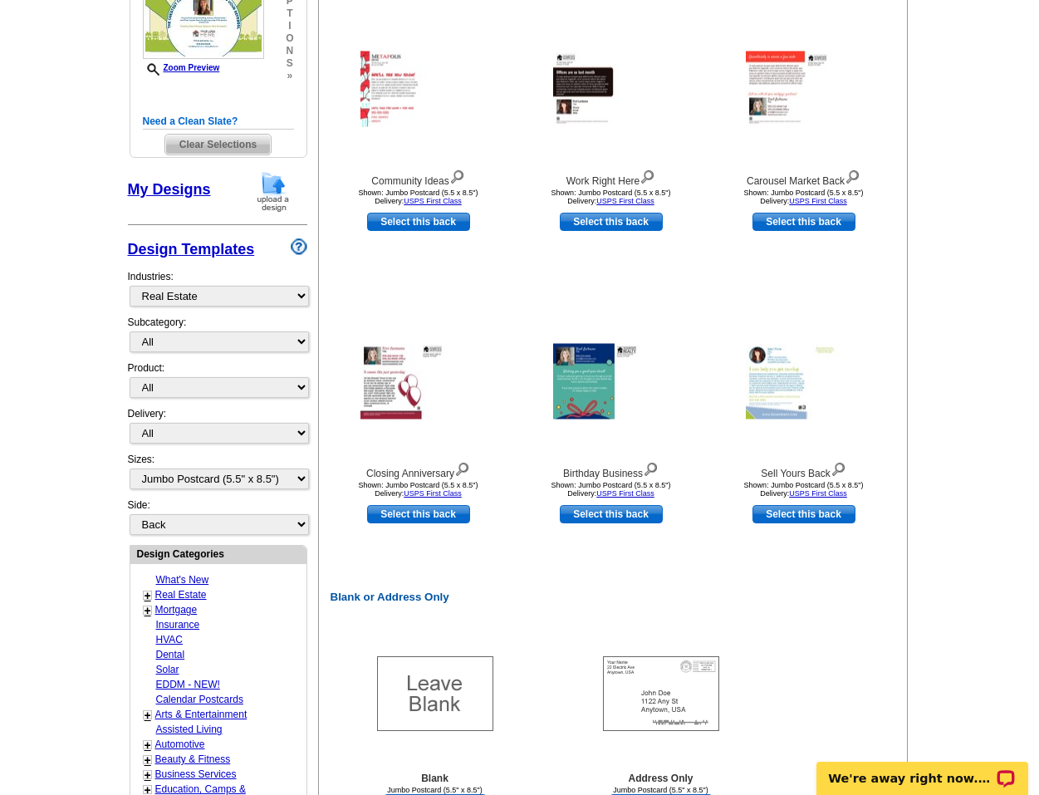
scroll to position [246, 0]
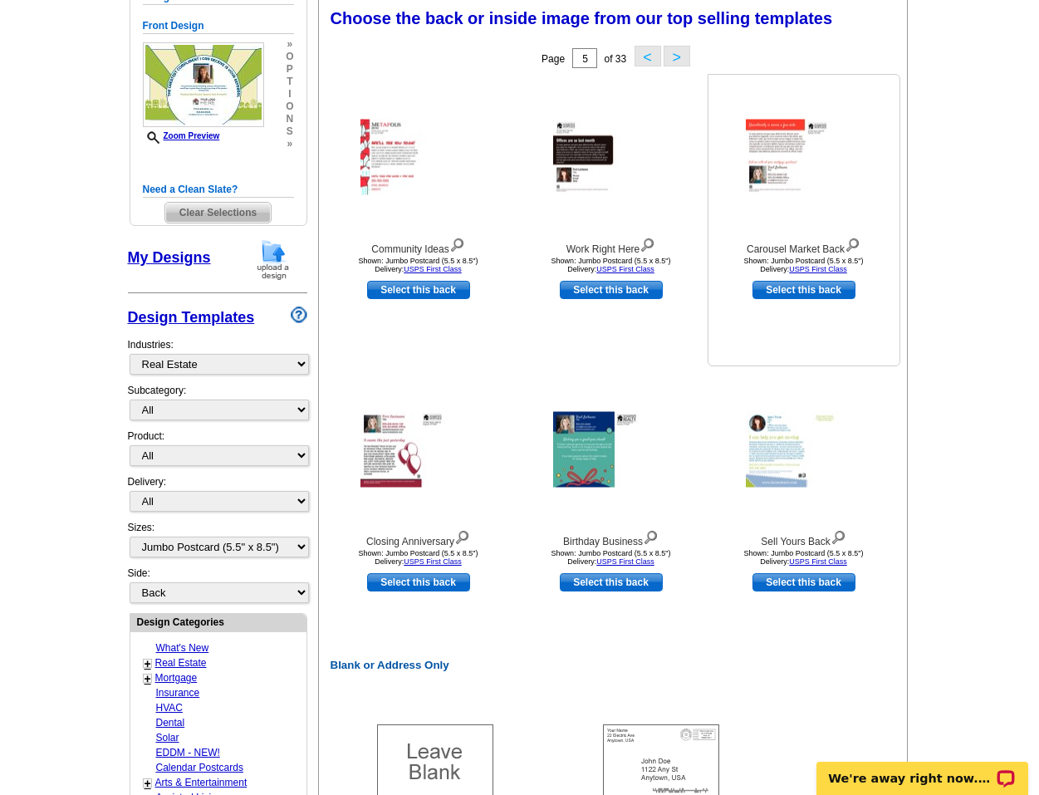
click at [857, 245] on img at bounding box center [853, 243] width 16 height 18
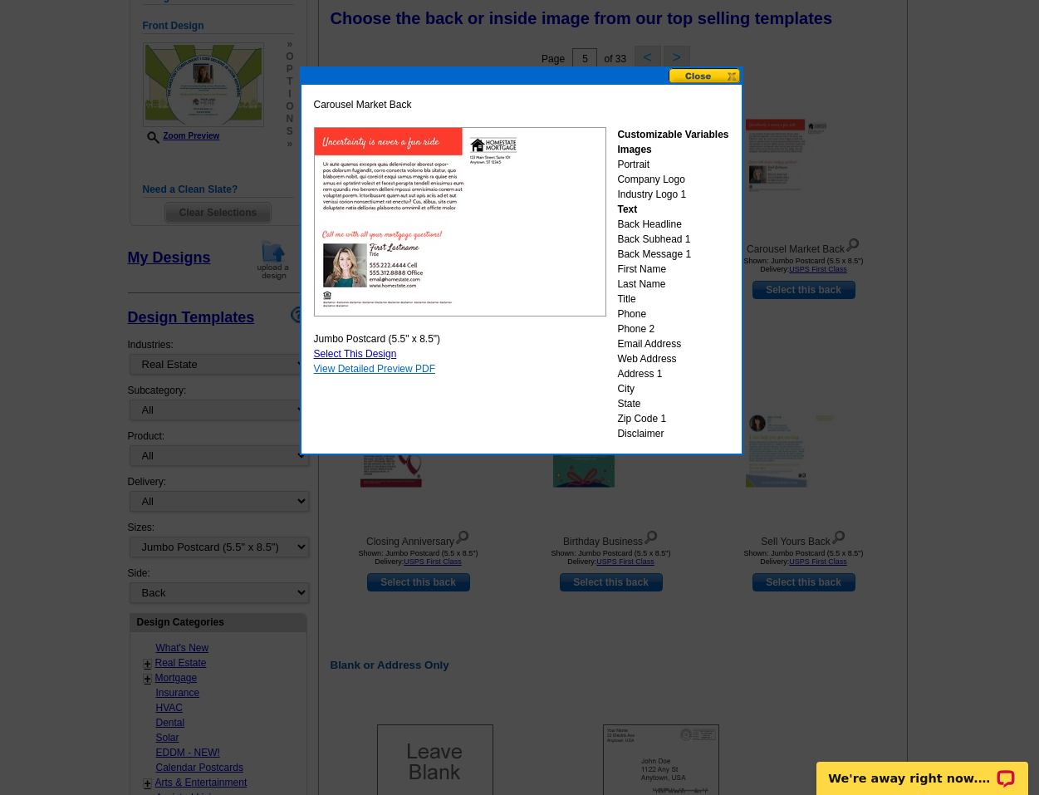
click at [404, 366] on link "View Detailed Preview PDF" at bounding box center [375, 369] width 122 height 12
click at [701, 75] on button at bounding box center [705, 76] width 73 height 16
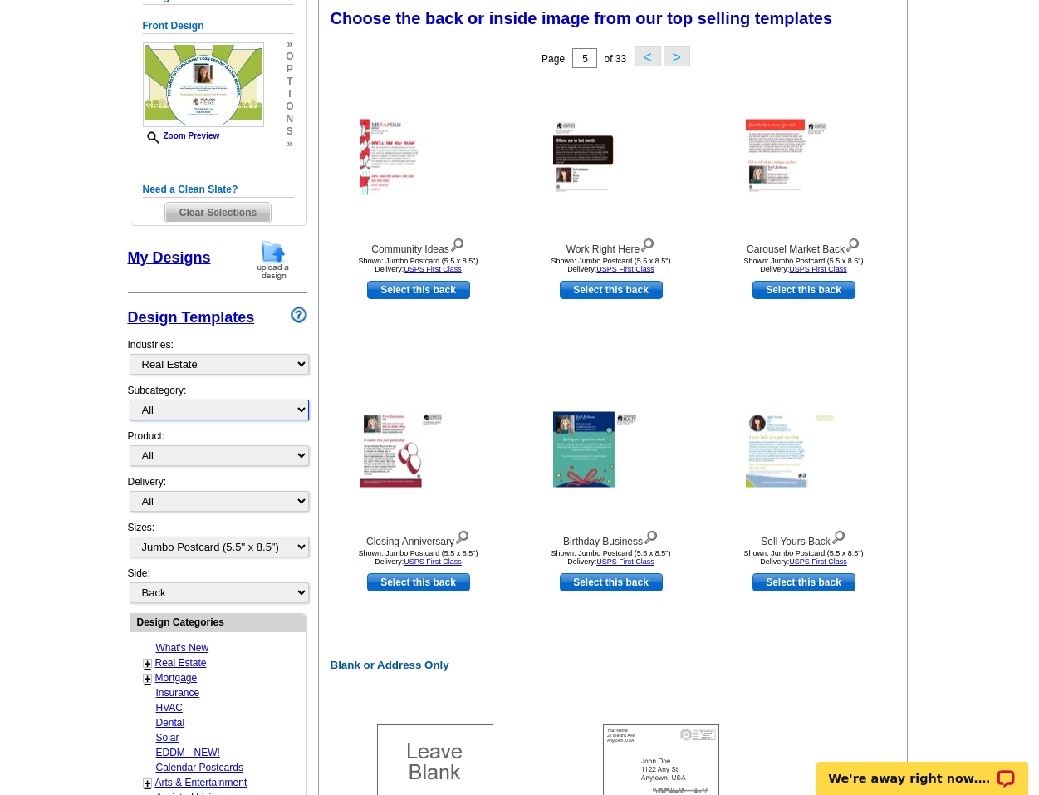
click at [293, 405] on select "All RE/MAX® Referrals Keller Williams® Berkshire Hathaway Home Services Century…" at bounding box center [219, 410] width 179 height 21
click at [204, 770] on link "Calendar Postcards" at bounding box center [199, 768] width 87 height 12
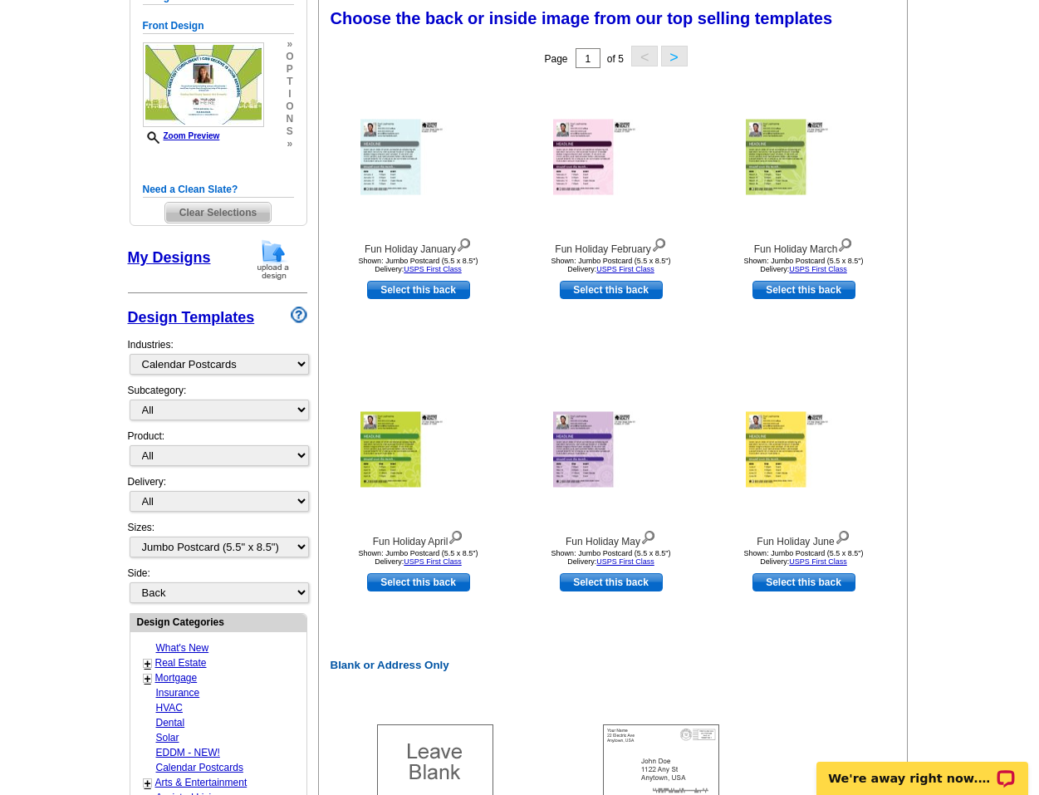
click at [183, 660] on link "Real Estate" at bounding box center [181, 663] width 52 height 12
select select "785"
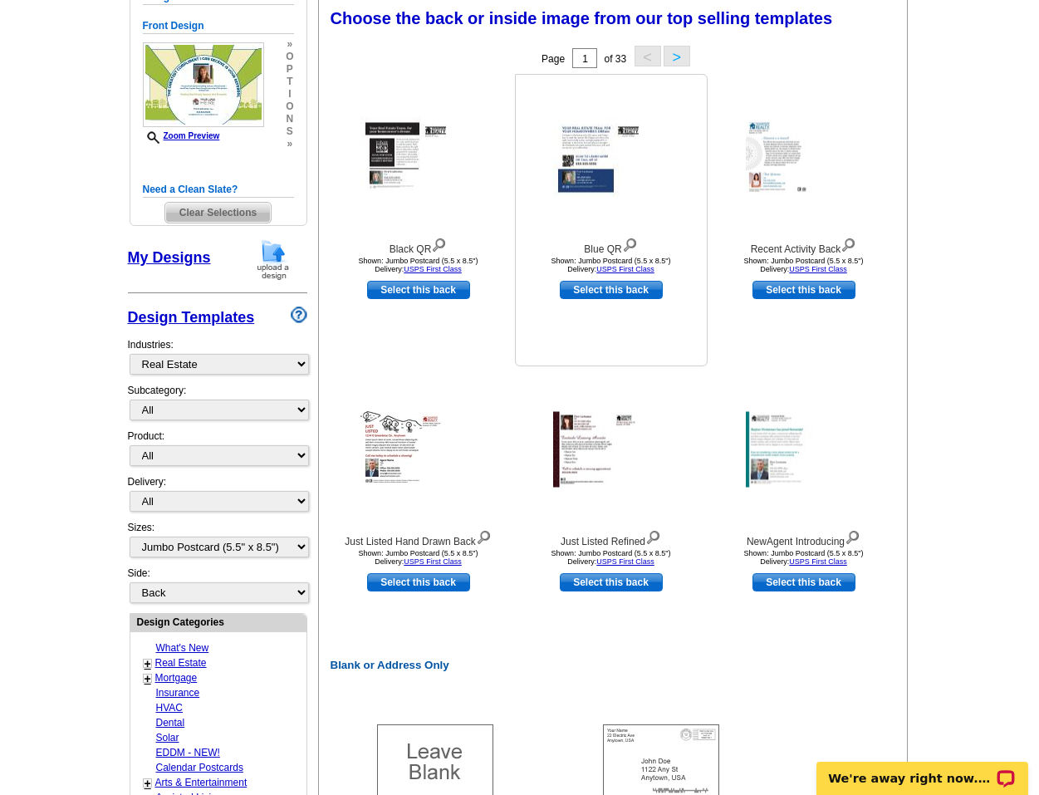
click at [637, 245] on img at bounding box center [630, 243] width 16 height 18
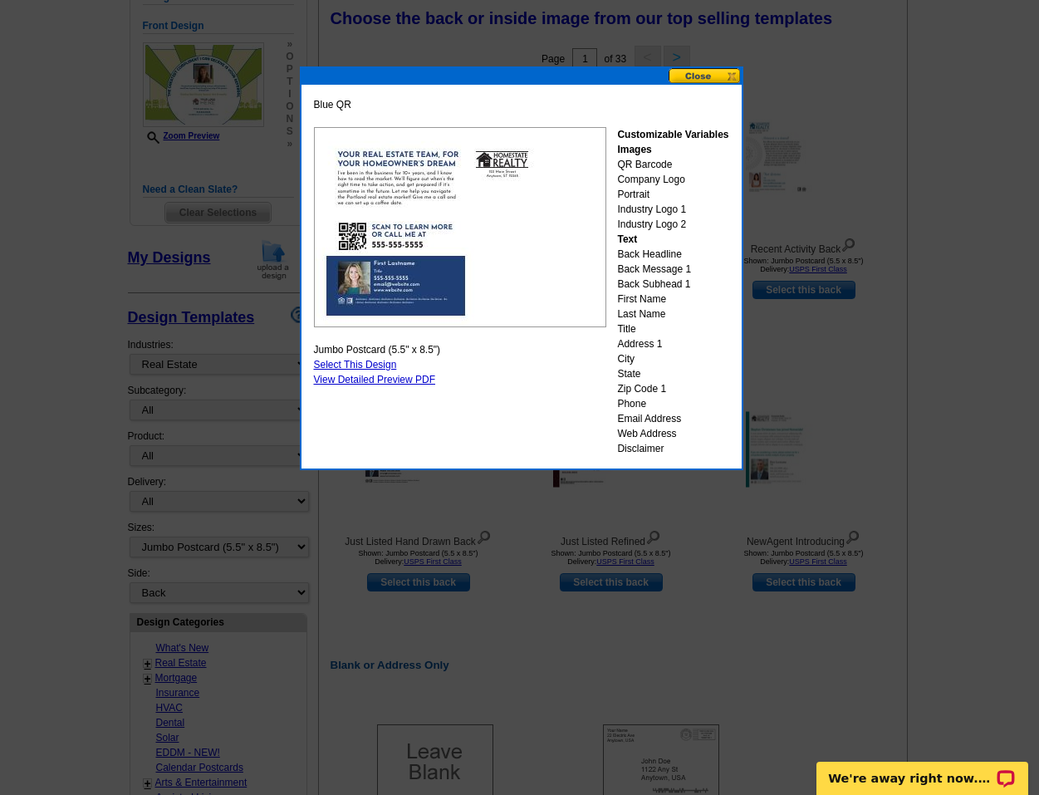
click at [706, 76] on button at bounding box center [705, 76] width 73 height 16
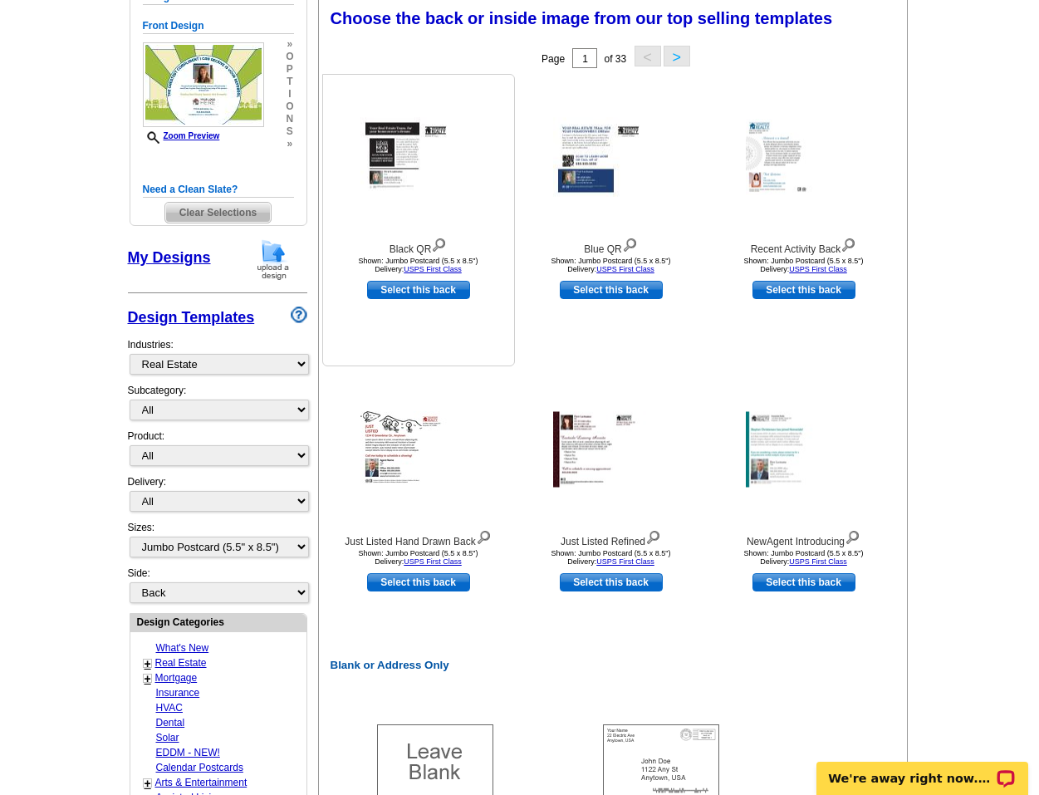
click at [440, 245] on img at bounding box center [439, 243] width 16 height 18
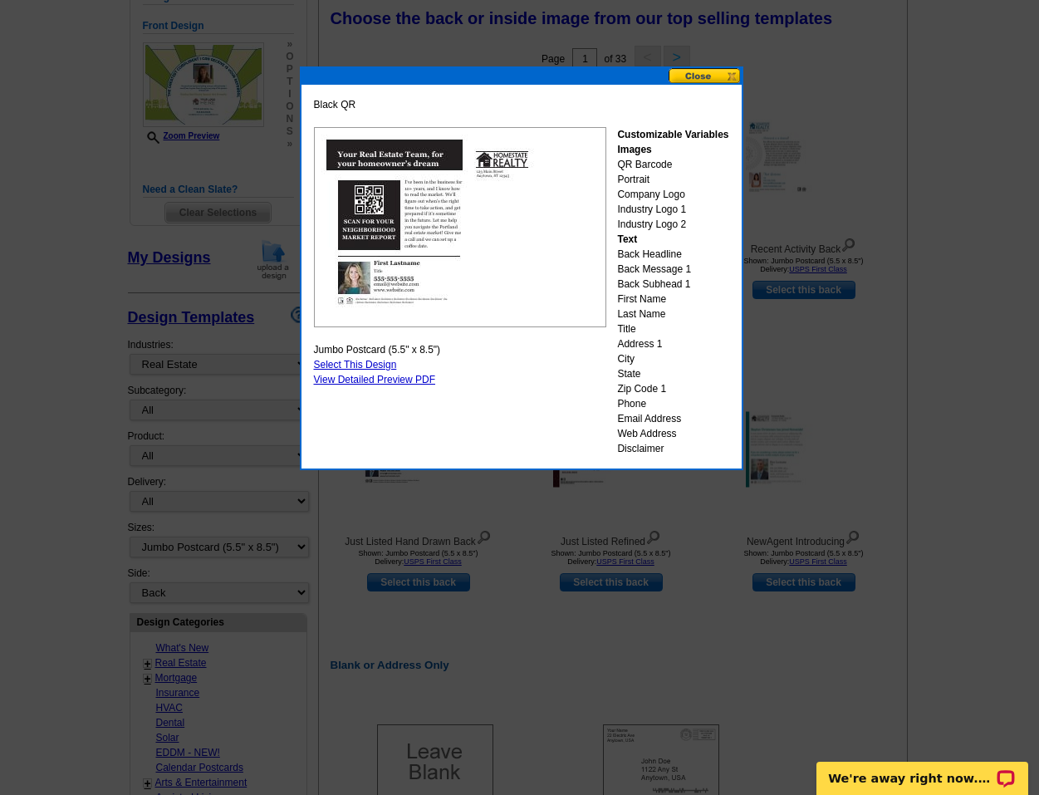
click at [705, 76] on button at bounding box center [705, 76] width 73 height 16
click at [703, 76] on div "Blue QR Shown: Jumbo Postcard (5.5 x 8.5") Delivery: USPS First Class Select th…" at bounding box center [611, 220] width 193 height 292
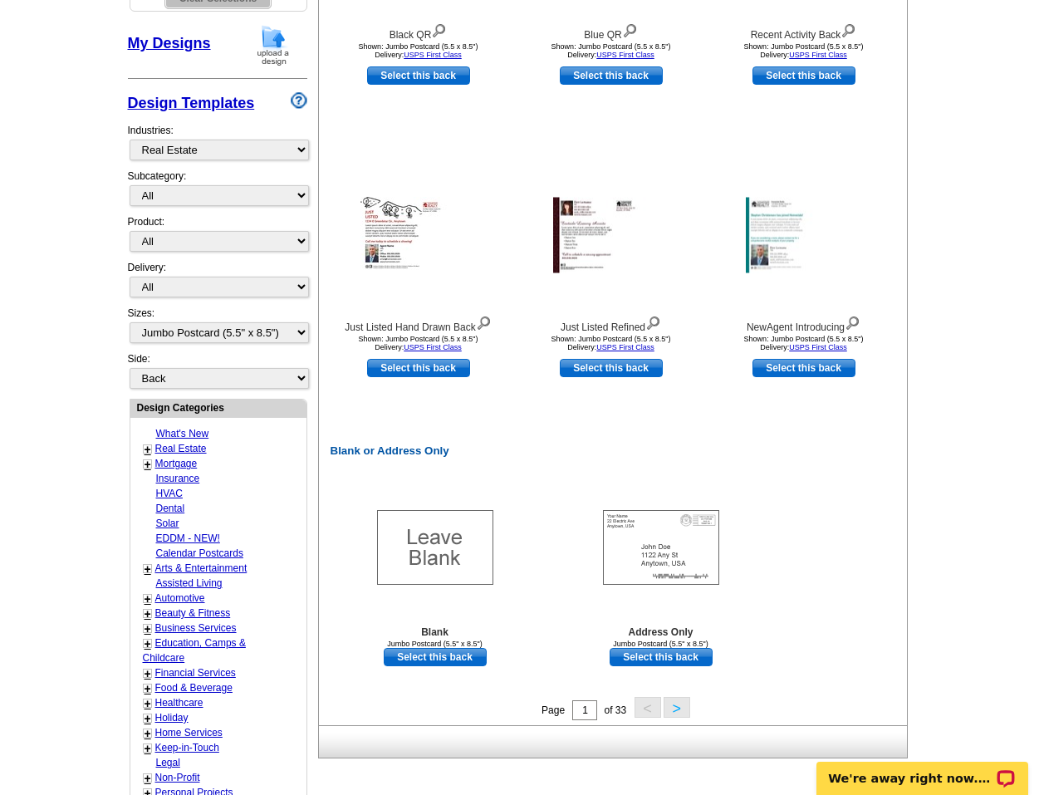
scroll to position [557, 0]
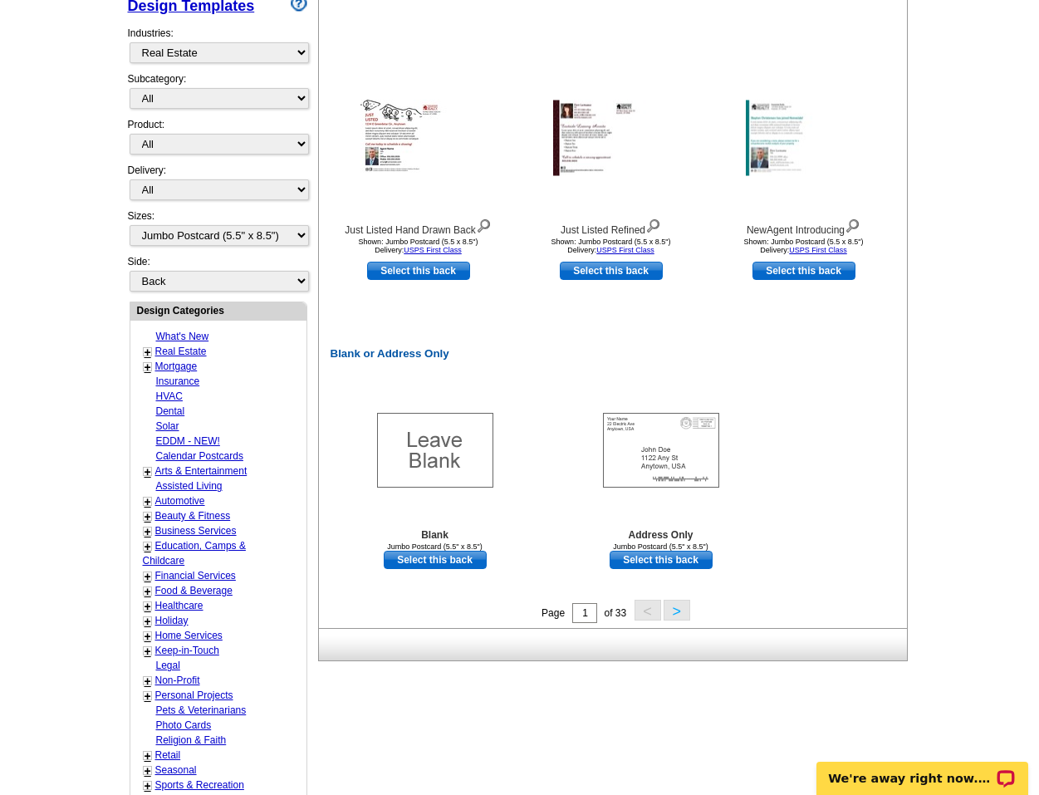
drag, startPoint x: 1031, startPoint y: 532, endPoint x: 1031, endPoint y: 546, distance: 14.1
click at [1031, 546] on main "Need Help? call 800-260-5887, chat with support, or have our designers make som…" at bounding box center [519, 260] width 1039 height 1415
click at [680, 614] on button ">" at bounding box center [677, 610] width 27 height 21
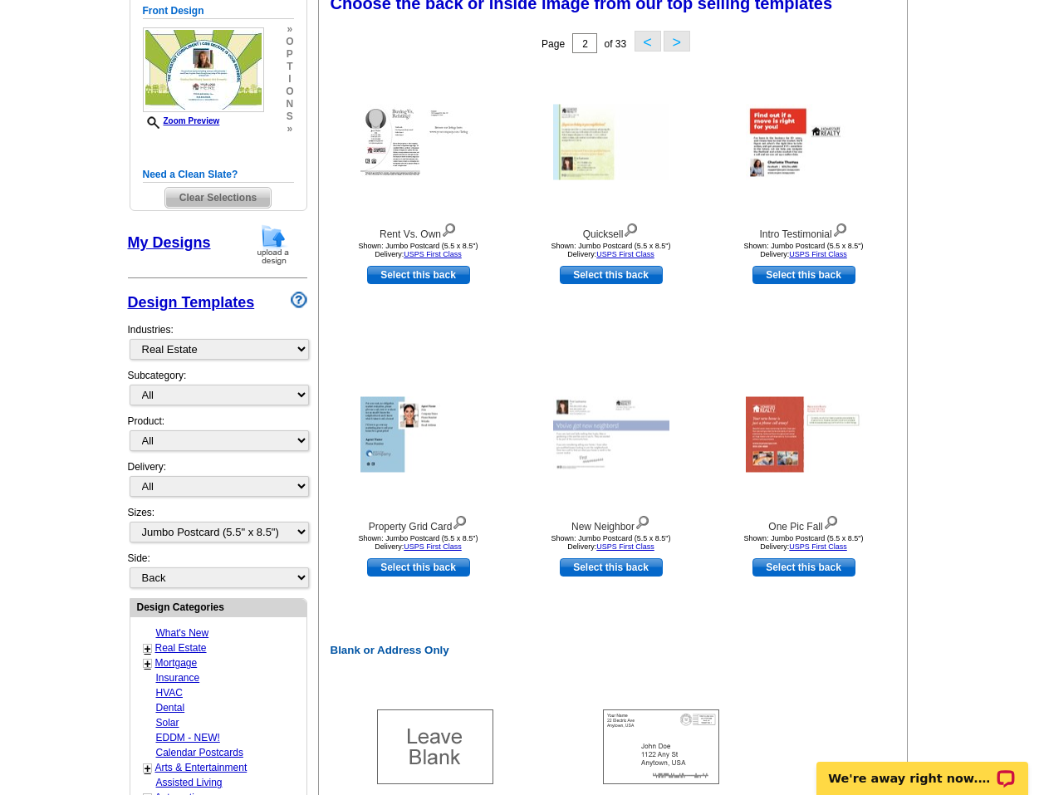
scroll to position [246, 0]
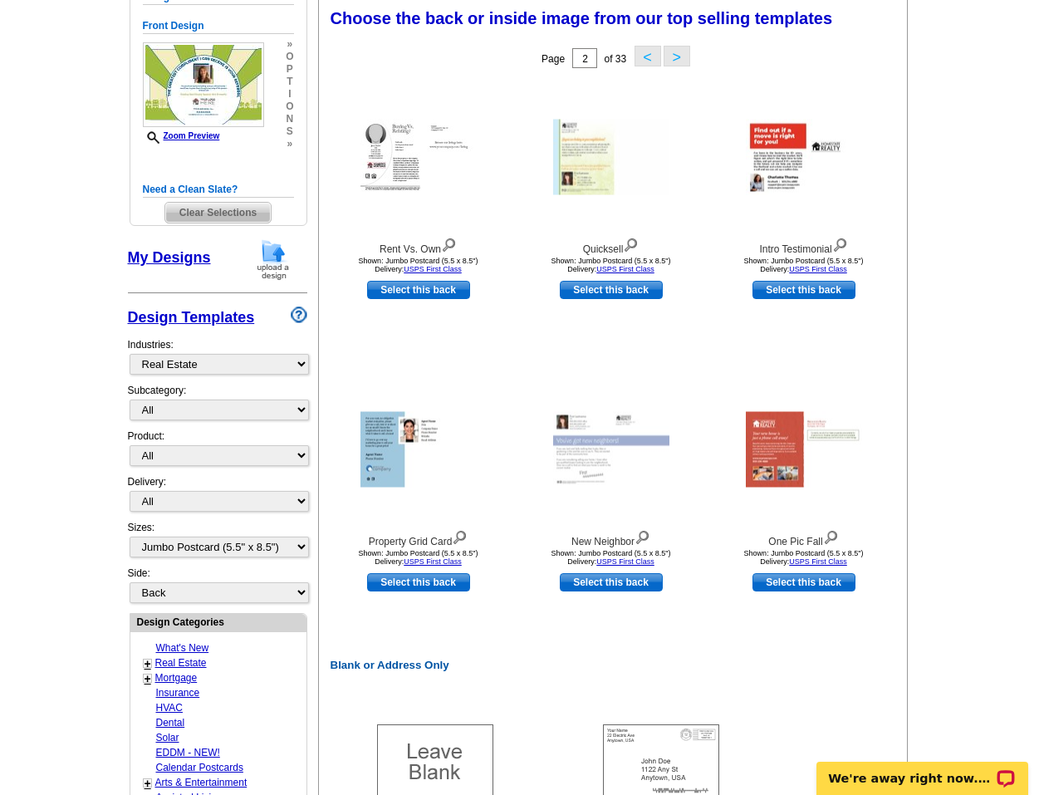
drag, startPoint x: 1037, startPoint y: 404, endPoint x: 1030, endPoint y: 439, distance: 35.5
click at [1030, 439] on main "Need Help? call 800-260-5887, chat with support, or have our designers make som…" at bounding box center [519, 572] width 1039 height 1415
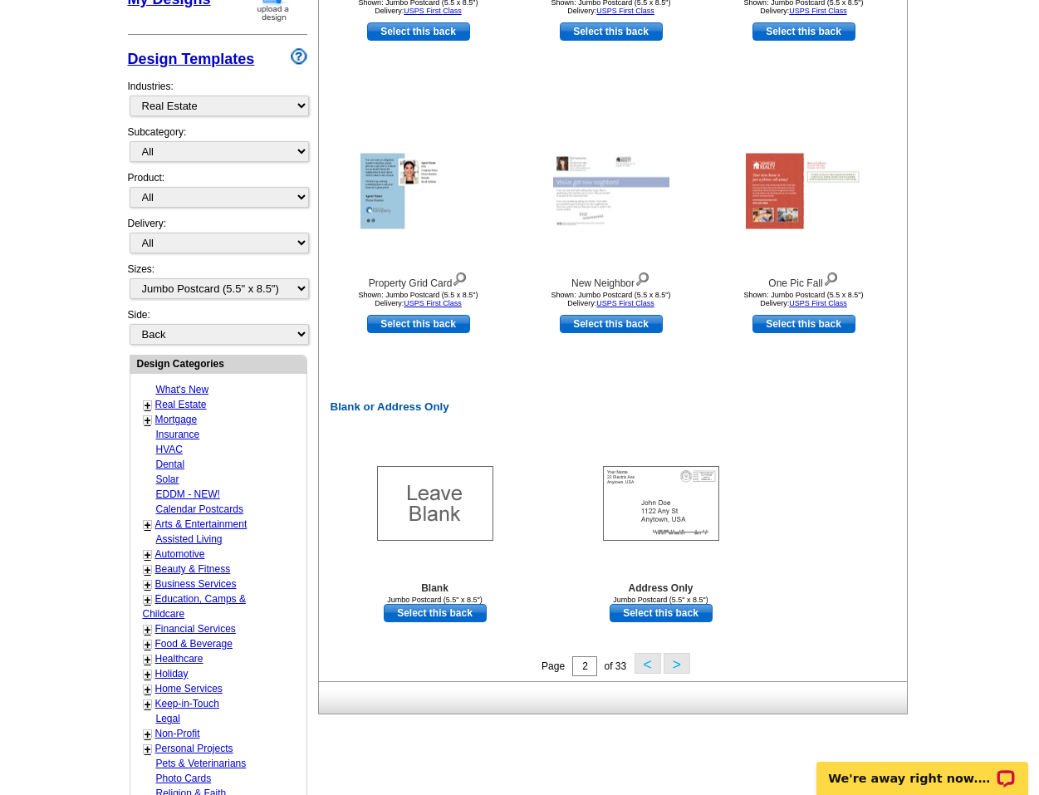
scroll to position [507, 0]
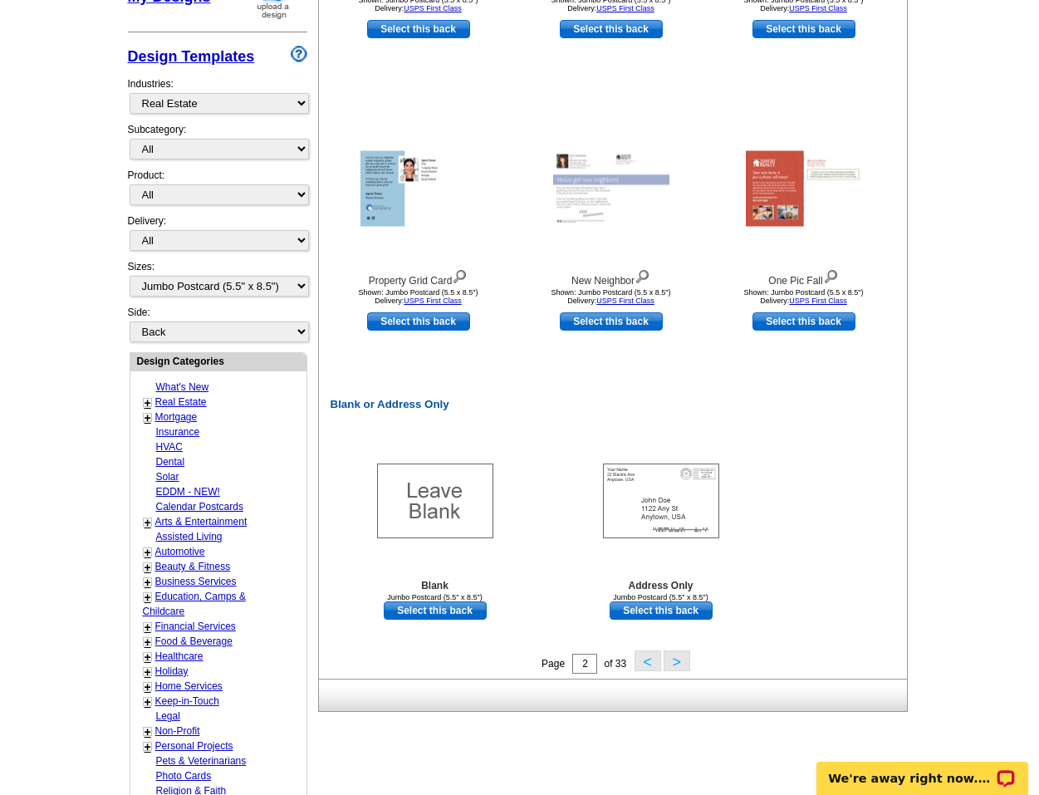
click at [671, 665] on button ">" at bounding box center [677, 661] width 27 height 21
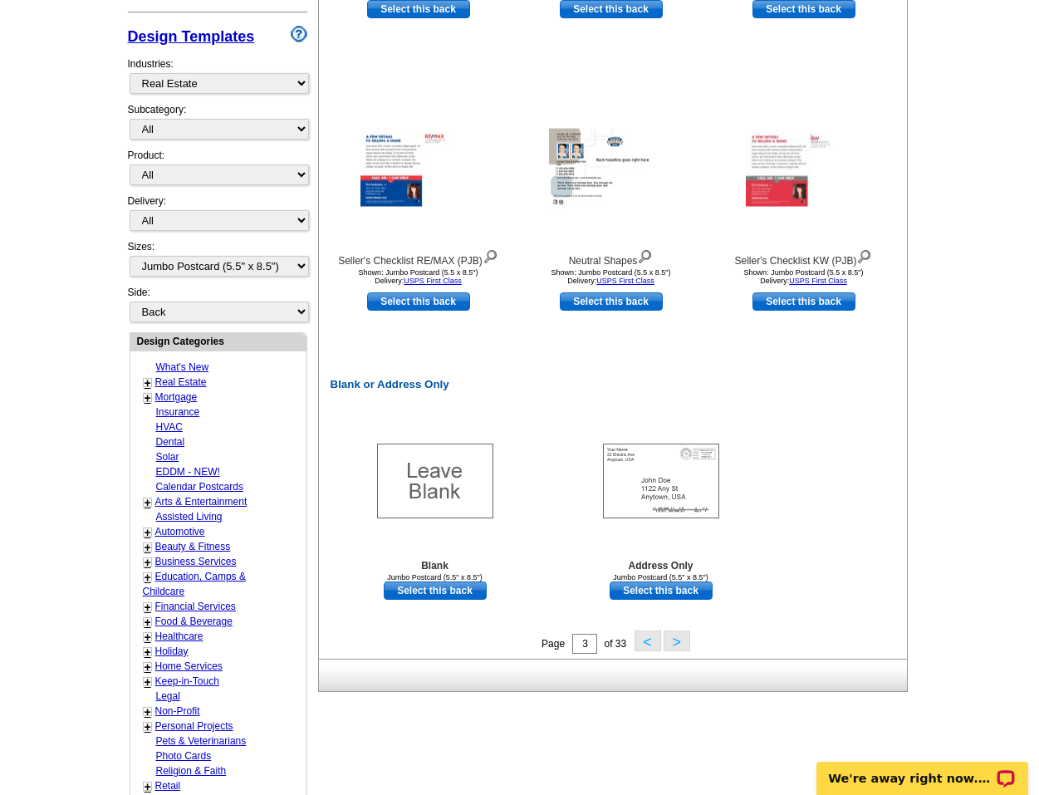
scroll to position [531, 0]
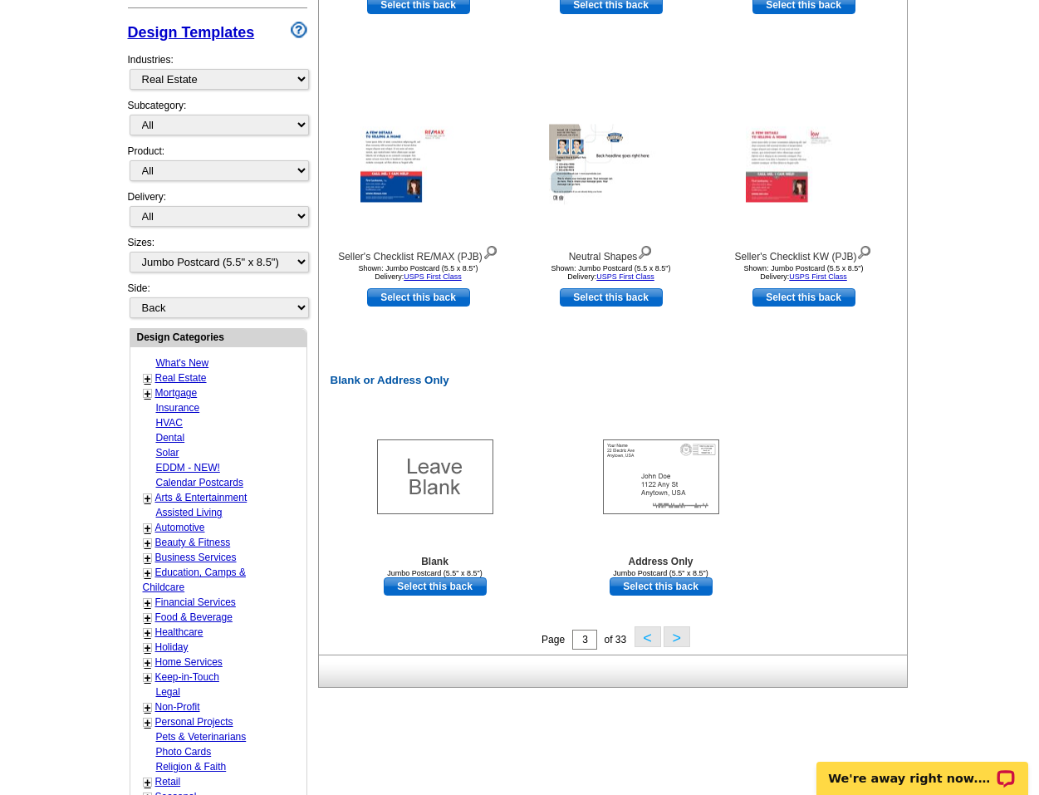
click at [673, 637] on button ">" at bounding box center [677, 636] width 27 height 21
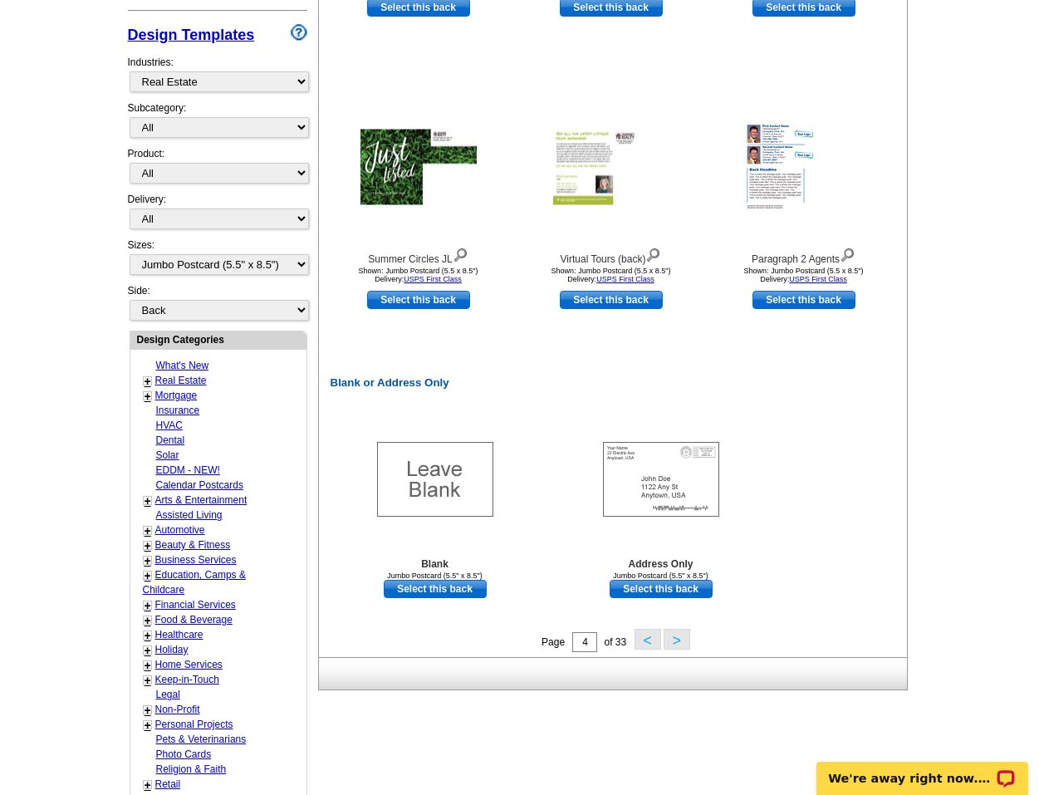
scroll to position [553, 0]
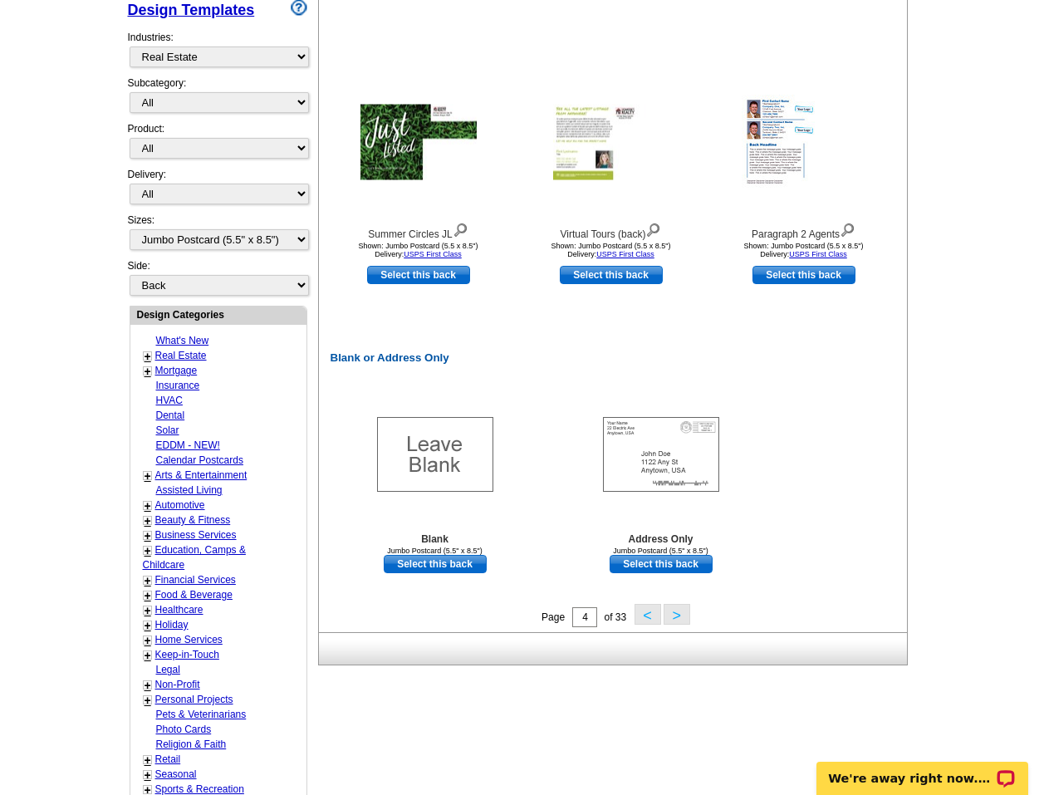
click at [685, 615] on button ">" at bounding box center [677, 614] width 27 height 21
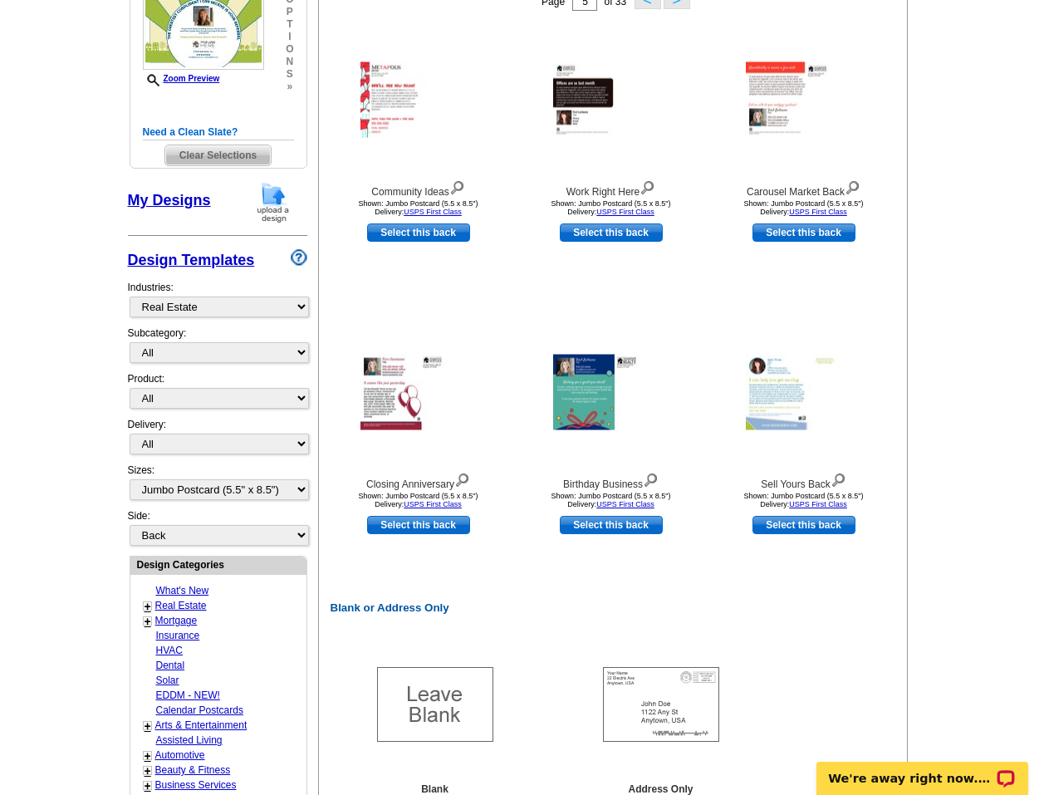
scroll to position [246, 0]
